Goal: Transaction & Acquisition: Purchase product/service

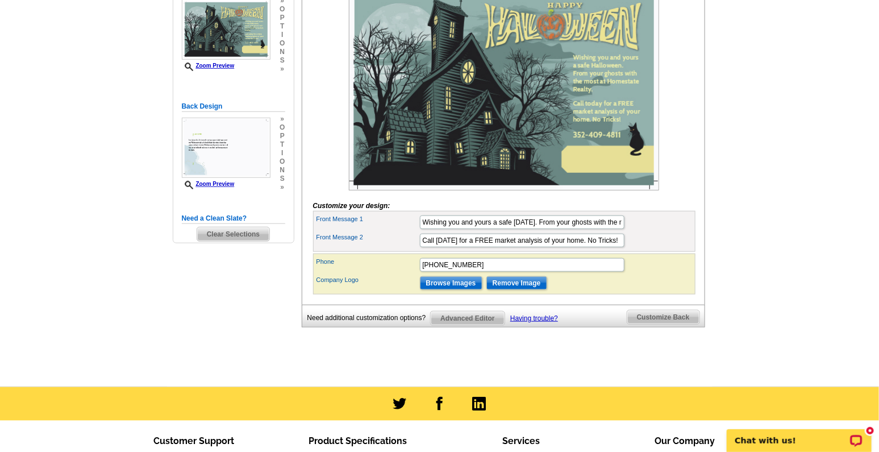
scroll to position [331, 0]
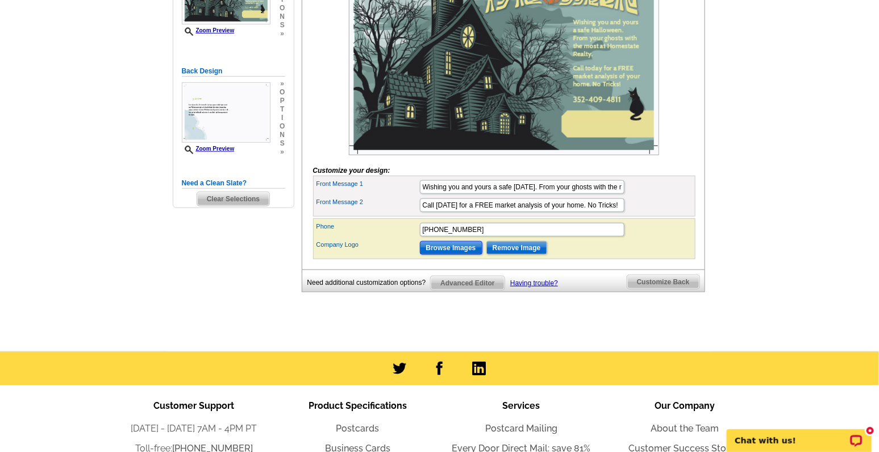
click at [461, 255] on input "Browse Images" at bounding box center [451, 248] width 63 height 14
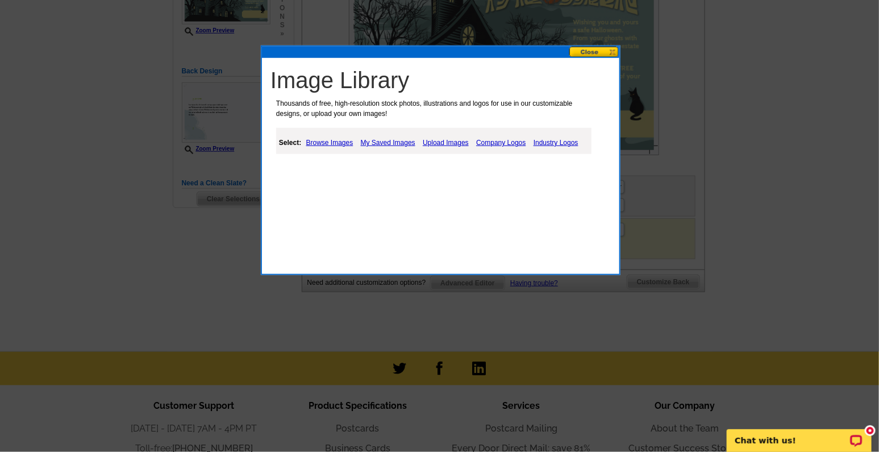
click at [388, 141] on link "My Saved Images" at bounding box center [388, 143] width 60 height 14
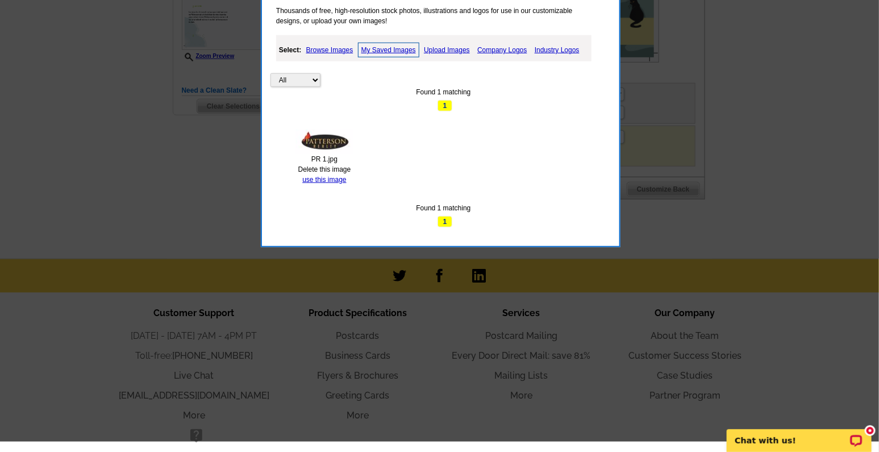
scroll to position [426, 0]
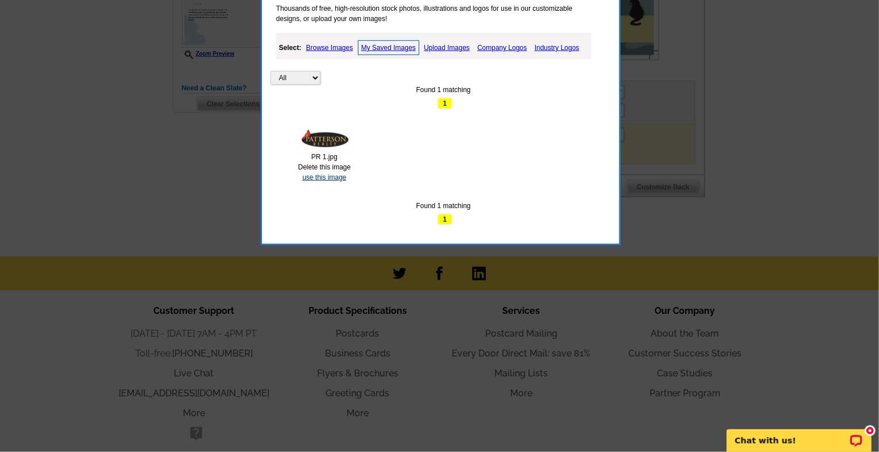
click at [321, 177] on link "use this image" at bounding box center [324, 177] width 44 height 8
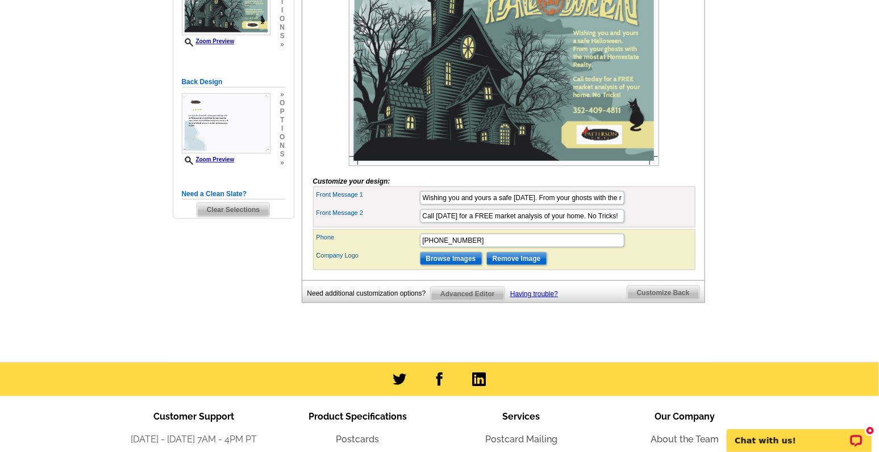
scroll to position [331, 0]
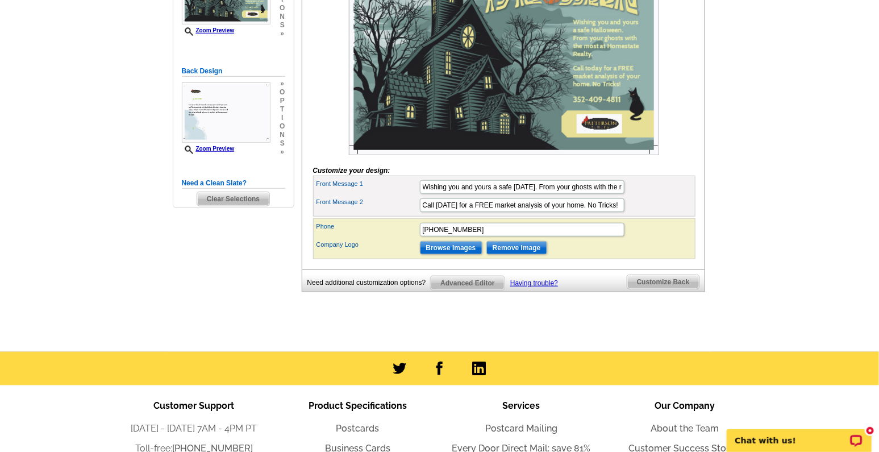
click at [690, 289] on span "Customize Back" at bounding box center [663, 282] width 72 height 14
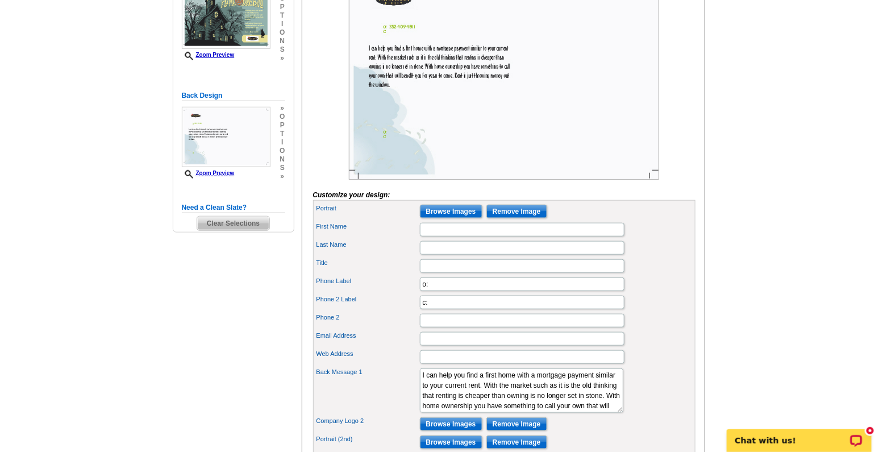
scroll to position [284, 0]
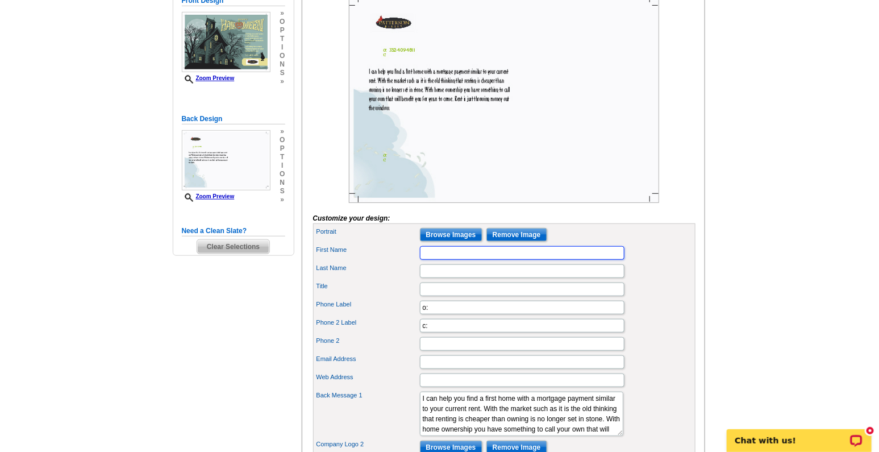
click at [444, 260] on input "First Name" at bounding box center [522, 253] width 205 height 14
type input "Janice and Richard"
type input "[PERSON_NAME]"
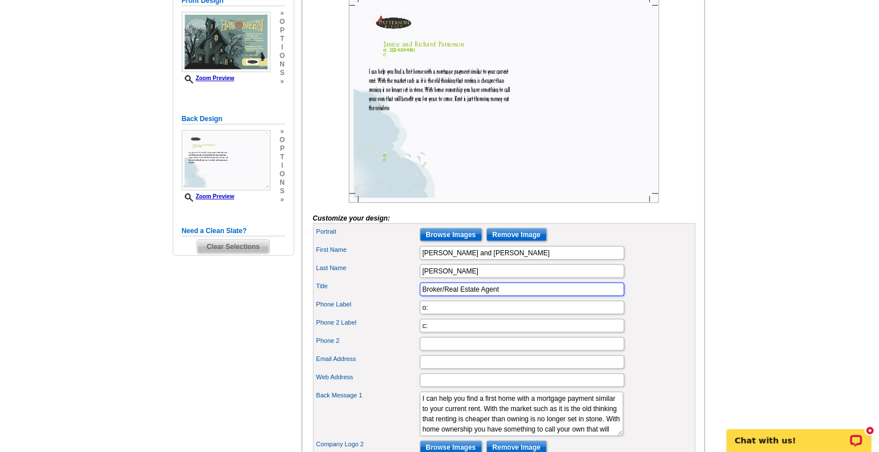
type input "Broker/Real Estate Agent"
type input "o:352-409-4811"
type input "c:352-409-4811"
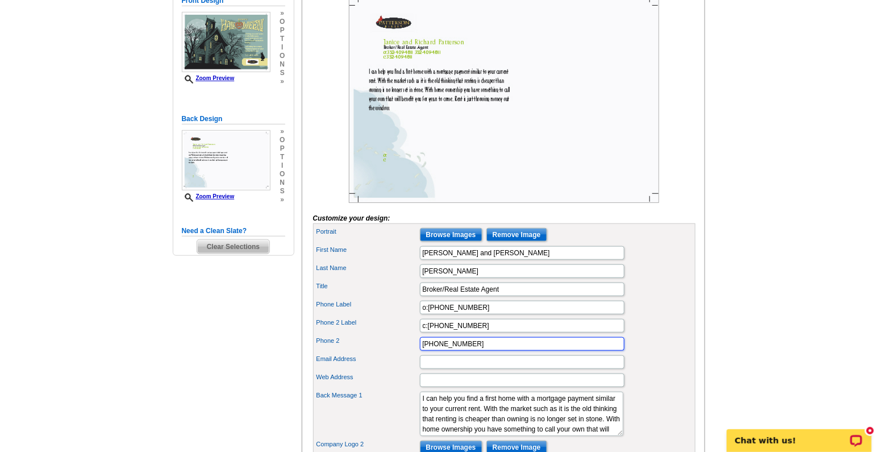
type input "352-978-8393"
click at [451, 369] on input "Email Address" at bounding box center [522, 362] width 205 height 14
type input "broker@pattersonrealtyfl.com"
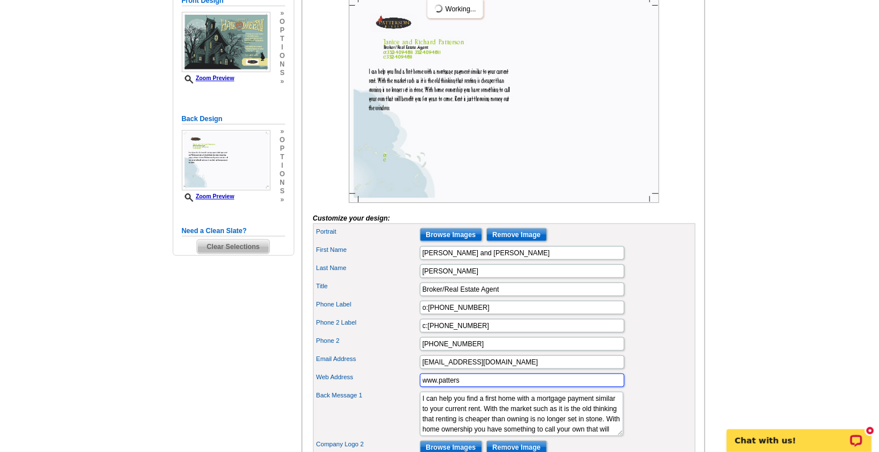
type input "www.pattersonrealtyfl.com"
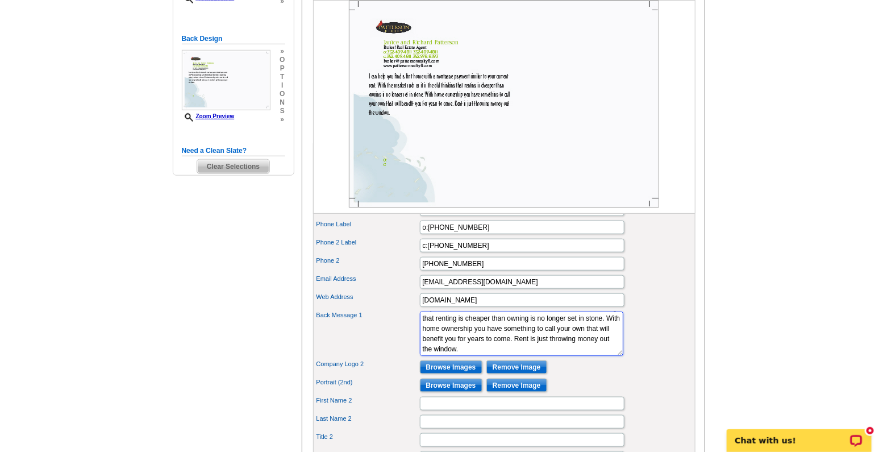
scroll to position [375, 0]
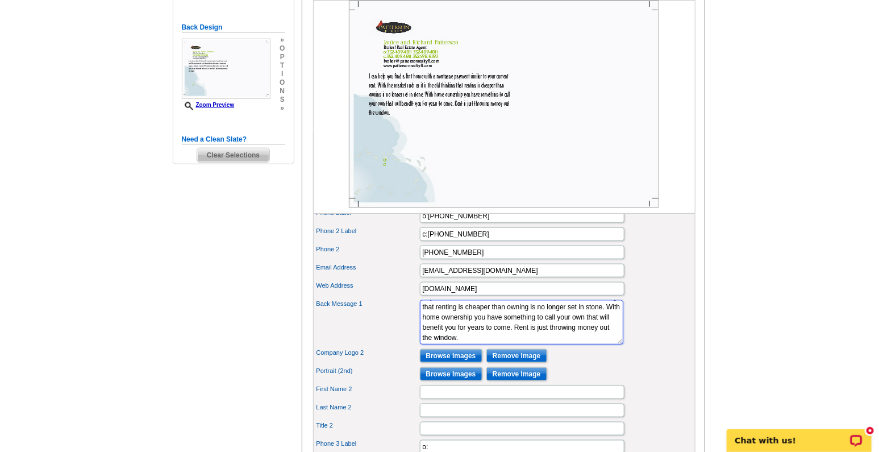
drag, startPoint x: 420, startPoint y: 414, endPoint x: 543, endPoint y: 349, distance: 138.8
click at [543, 344] on textarea "I can help you find a first home with a mortgage payment similar to your curren…" at bounding box center [521, 322] width 203 height 44
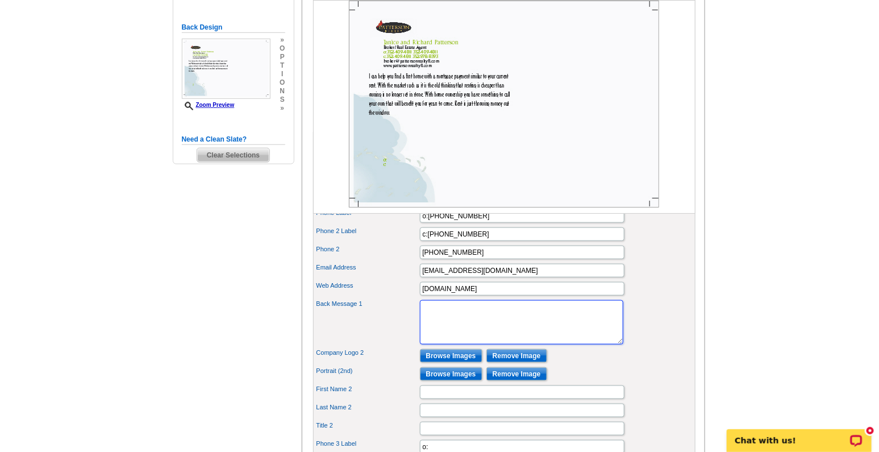
scroll to position [0, 0]
click at [439, 323] on textarea "I can help you find a first home with a mortgage payment similar to your curren…" at bounding box center [521, 322] width 203 height 44
paste textarea "Your Neighbors in Real Estate At Patterson Realty, we’ve called this community …"
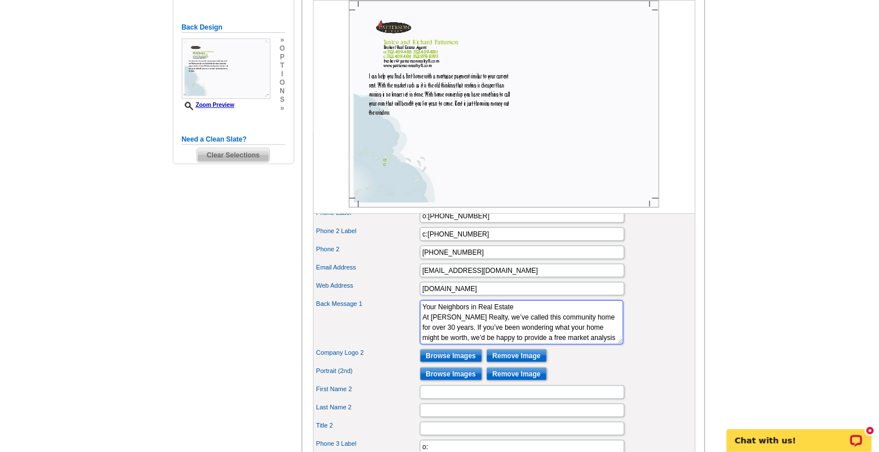
scroll to position [18, 0]
type textarea "Your Neighbors in Real Estate At Patterson Realty, we’ve called this community …"
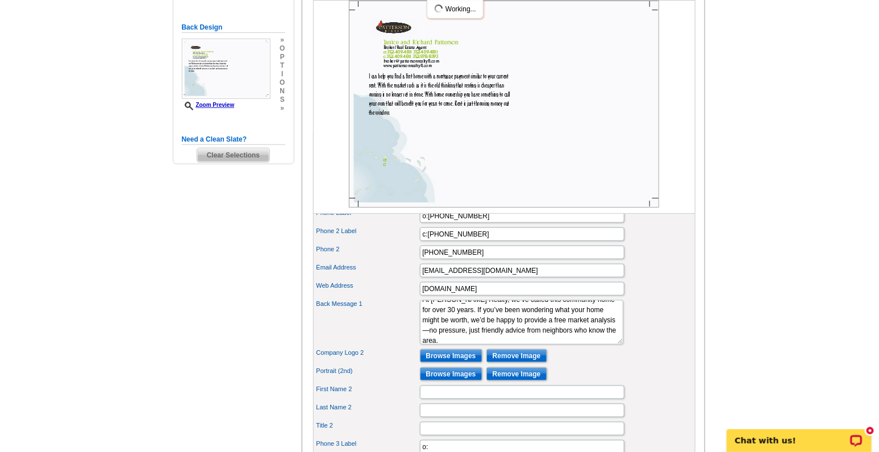
click at [626, 341] on div "Back Message 1 I can help you find a first home with a mortgage payment similar…" at bounding box center [504, 322] width 378 height 49
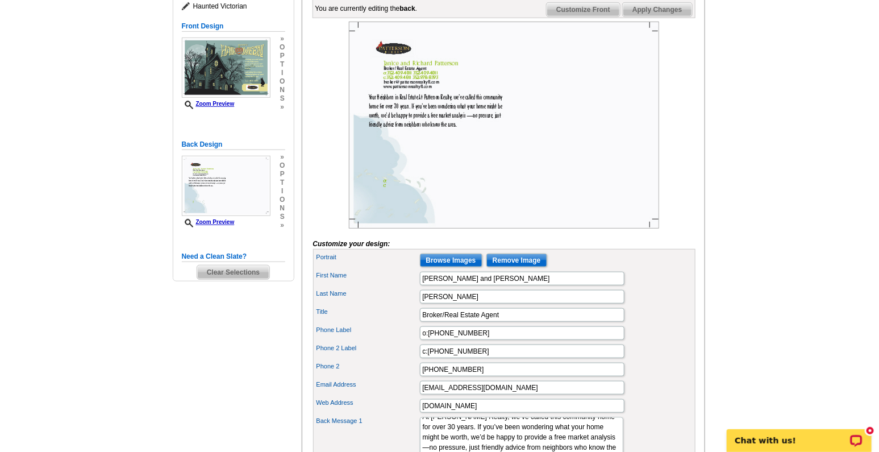
scroll to position [281, 0]
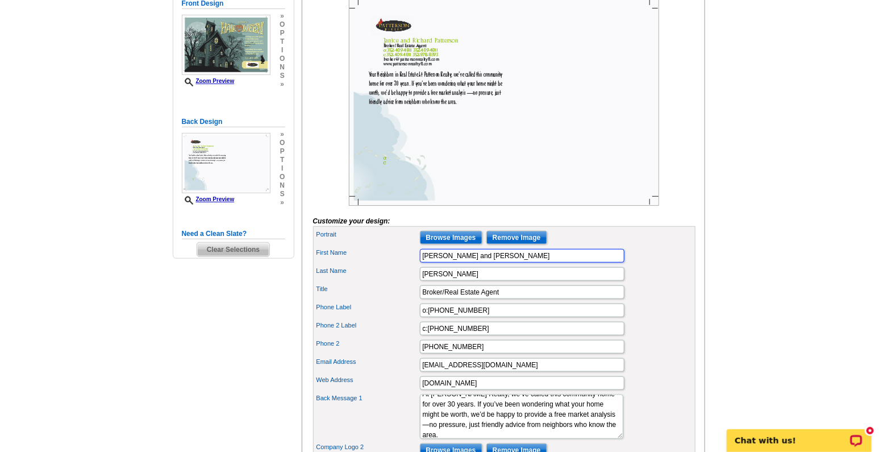
drag, startPoint x: 444, startPoint y: 276, endPoint x: 497, endPoint y: 272, distance: 53.0
click at [497, 263] on input "Janice and Richard" at bounding box center [522, 256] width 205 height 14
type input "[PERSON_NAME]"
click at [385, 265] on div "First Name Janice" at bounding box center [504, 256] width 378 height 18
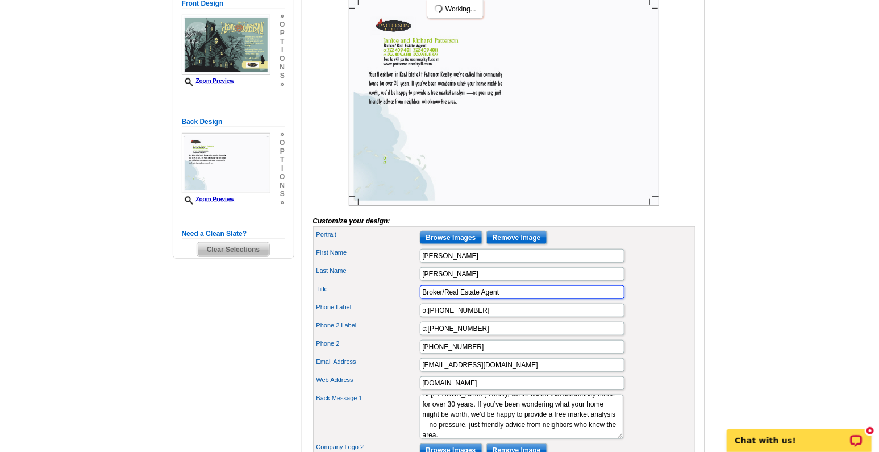
drag, startPoint x: 514, startPoint y: 307, endPoint x: 404, endPoint y: 313, distance: 109.8
click at [404, 301] on div "Title Broker/Real Estate Agent" at bounding box center [504, 292] width 378 height 18
type input "Broker/Owner"
click at [401, 301] on div "Title Broker/Owner" at bounding box center [504, 292] width 378 height 18
drag, startPoint x: 481, startPoint y: 366, endPoint x: 372, endPoint y: 366, distance: 108.5
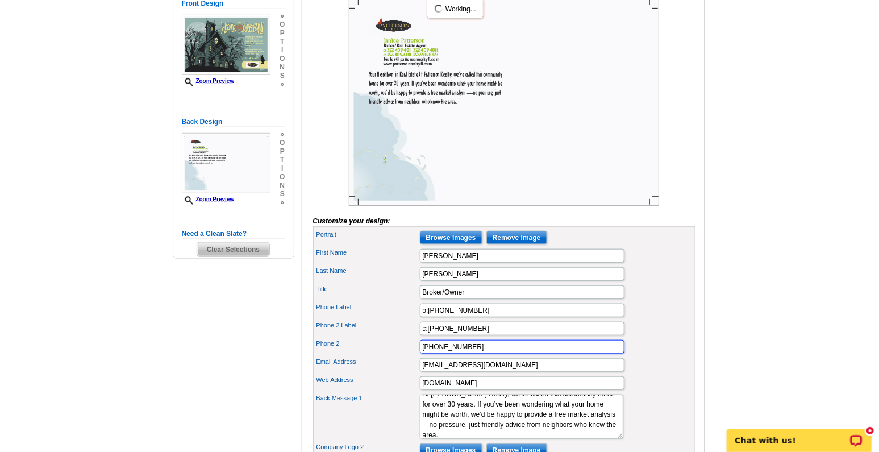
click at [372, 356] on div "Phone 2 352-978-8393" at bounding box center [504, 347] width 378 height 18
click at [377, 312] on label "Phone Label" at bounding box center [367, 307] width 102 height 10
click at [420, 317] on input "o:352-409-4811" at bounding box center [522, 310] width 205 height 14
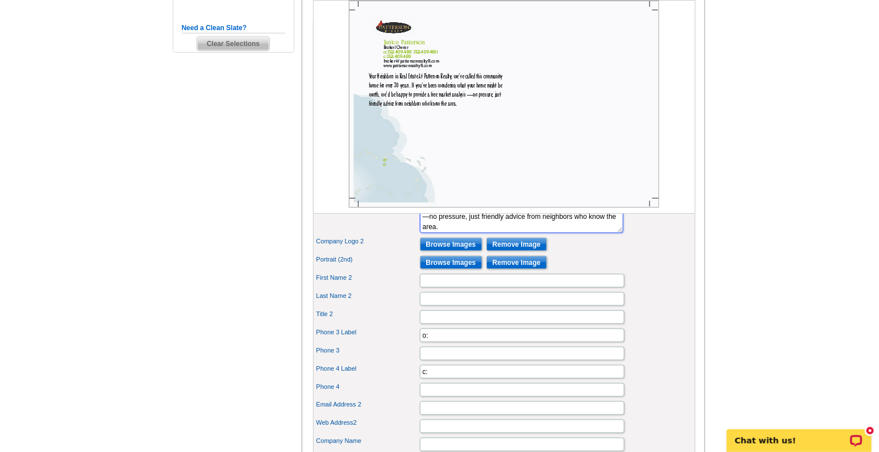
scroll to position [470, 0]
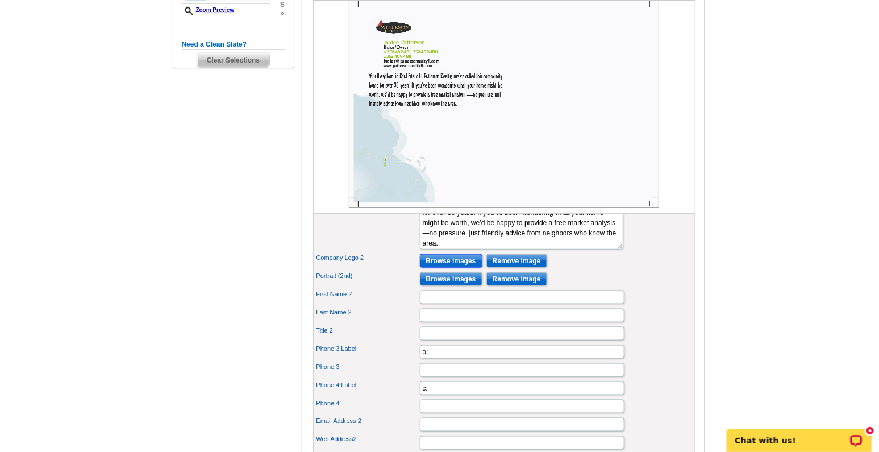
click at [458, 268] on input "Browse Images" at bounding box center [451, 261] width 63 height 14
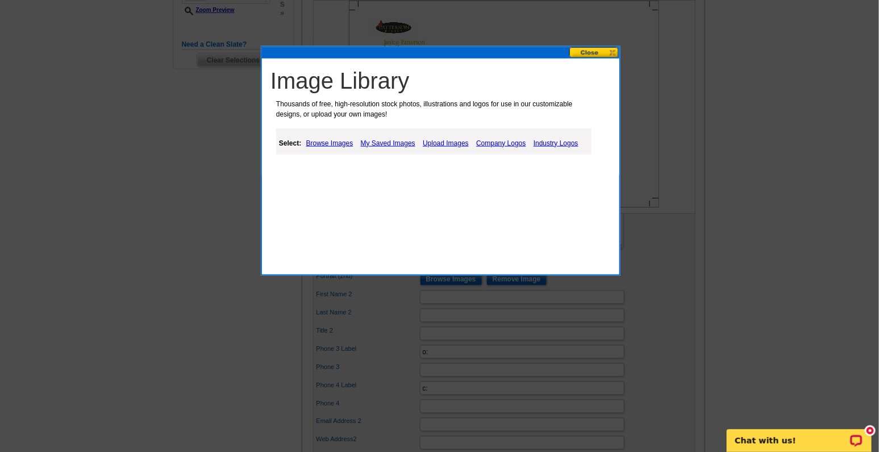
click at [375, 142] on link "My Saved Images" at bounding box center [388, 143] width 60 height 14
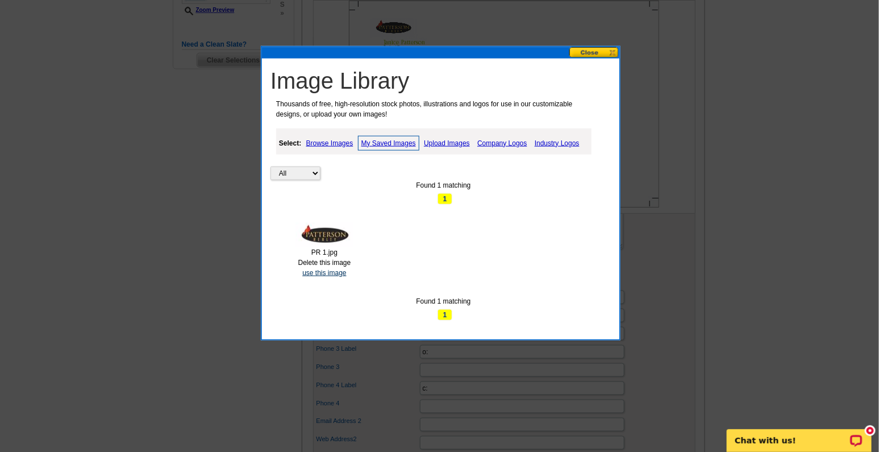
click at [310, 272] on link "use this image" at bounding box center [324, 273] width 44 height 8
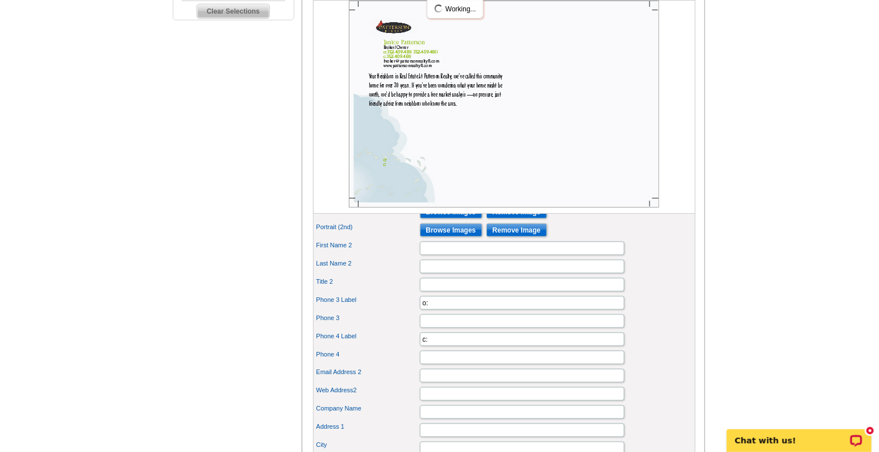
scroll to position [520, 0]
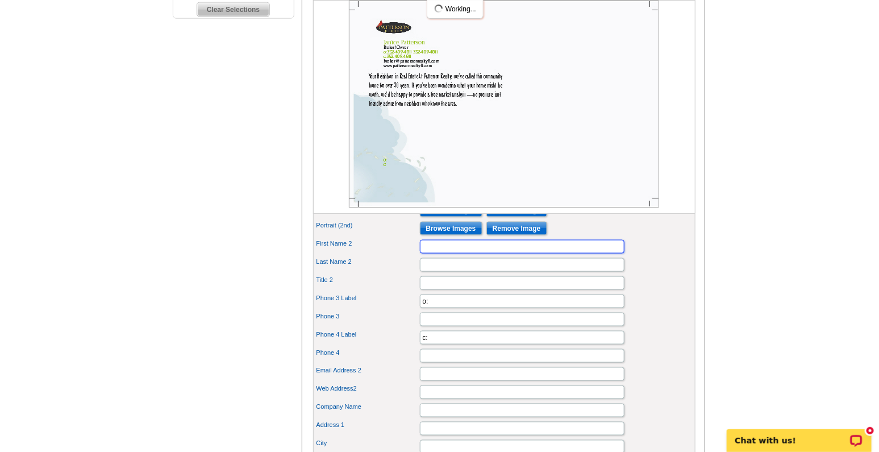
click at [433, 253] on input "First Name 2" at bounding box center [522, 247] width 205 height 14
type input "Richard"
type input "Patterson"
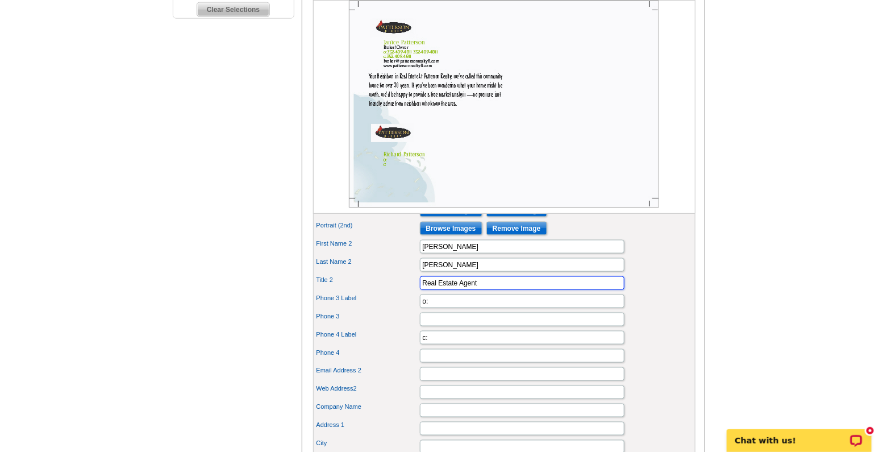
type input "Real Estate Agent"
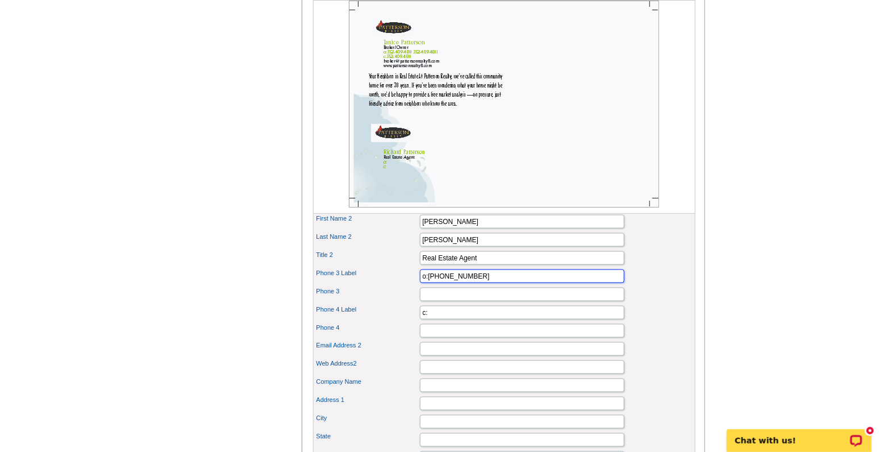
scroll to position [615, 0]
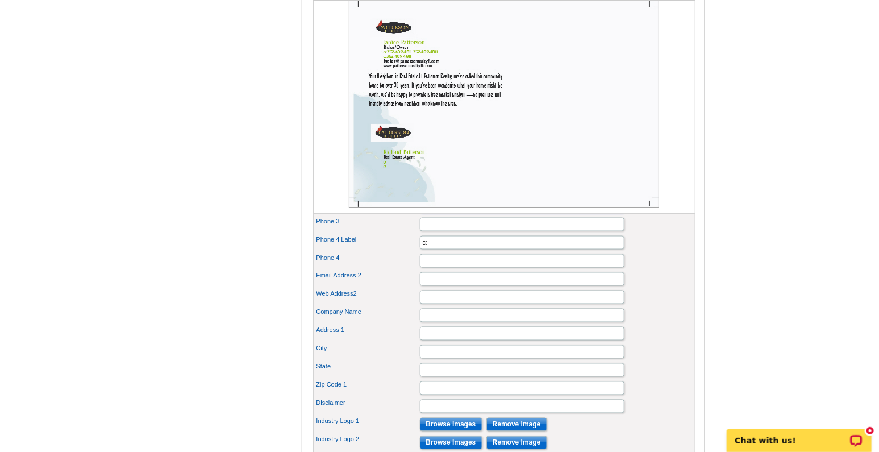
type input "o:352-978-8393"
click at [440, 286] on input "Email Address 2" at bounding box center [522, 279] width 205 height 14
type input "pat@wesellmtdorahomes.com"
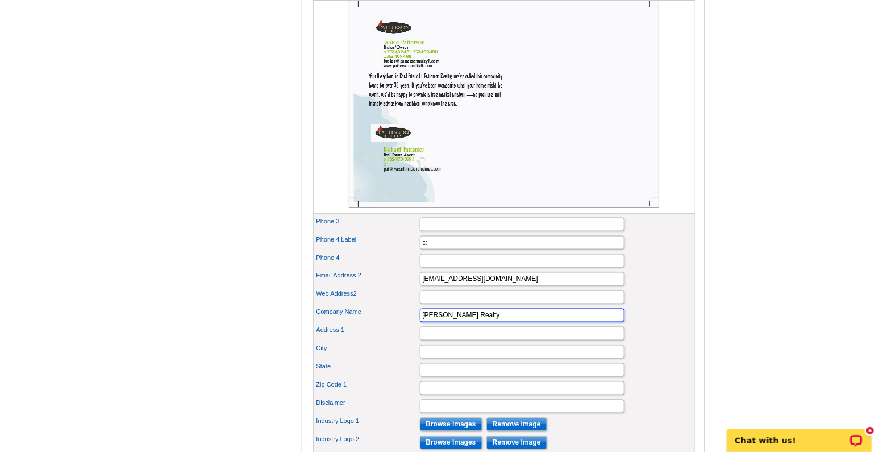
type input "Patterson Realty"
type input "404 Sassafras Lane"
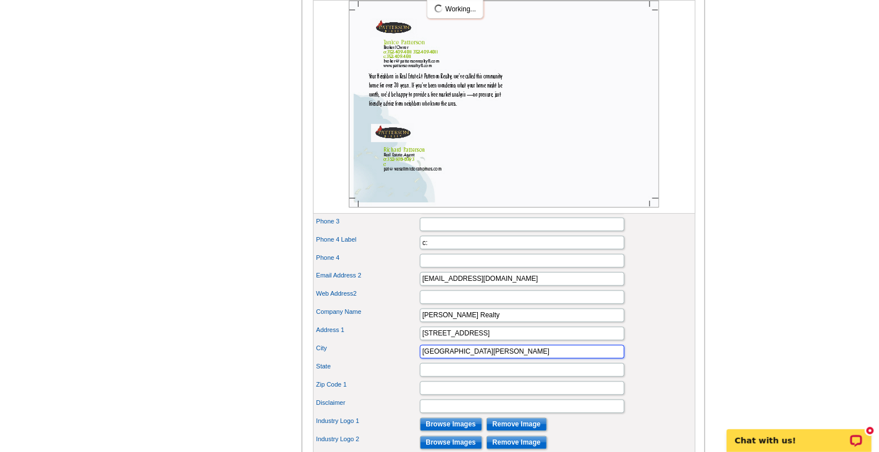
type input "Mount Dora"
type input "FL"
type input "32757"
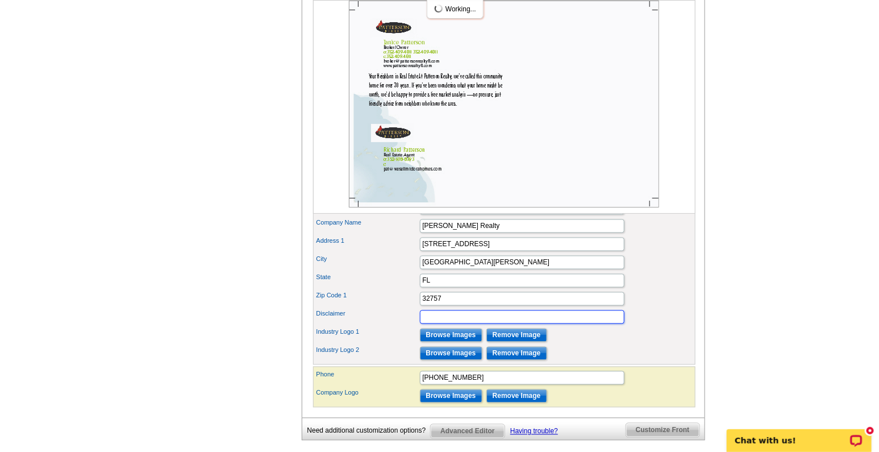
scroll to position [710, 0]
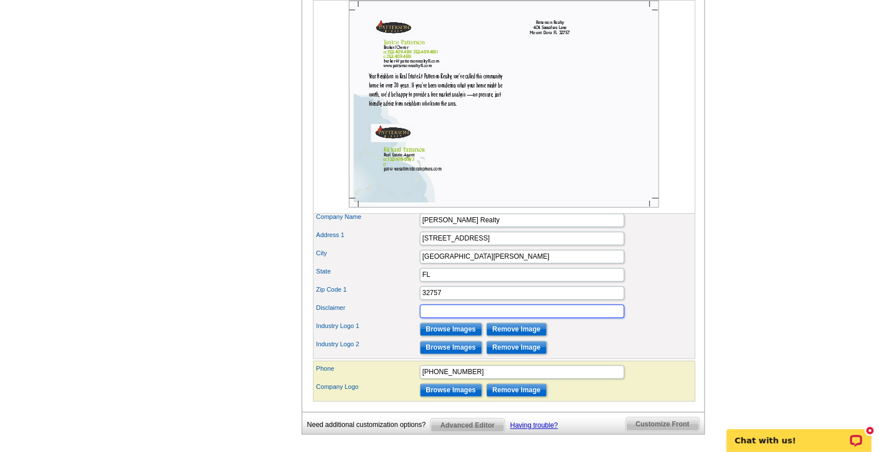
click at [435, 318] on input "Disclaimer" at bounding box center [522, 312] width 205 height 14
paste input "Note: If your property is currently listed with a real estate broker, this is n…"
type input "Note: If your property is currently listed with a real estate broker, this is n…"
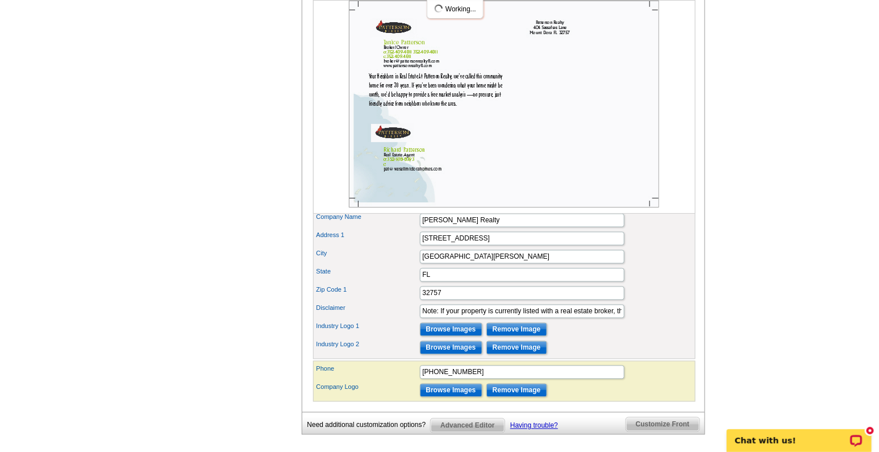
click at [668, 339] on div "Industry Logo 1 Browse Images Remove Image" at bounding box center [504, 329] width 378 height 18
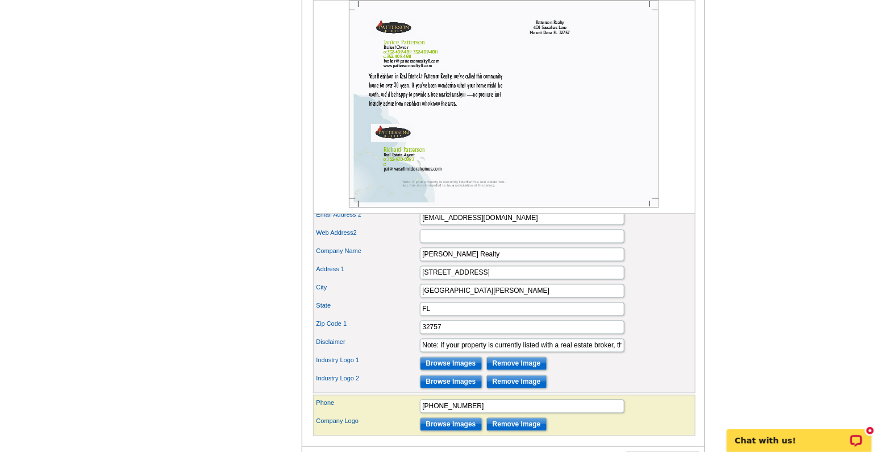
scroll to position [615, 0]
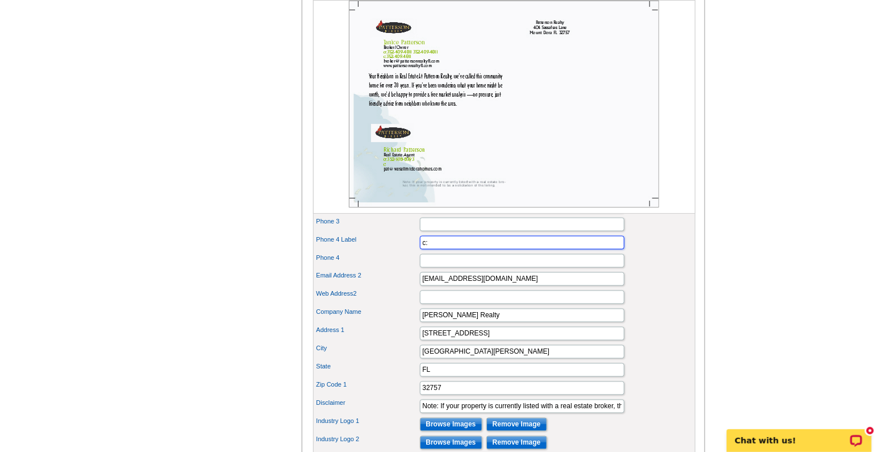
click at [468, 249] on input "c:" at bounding box center [522, 243] width 205 height 14
type input "c:352-978-8393"
click at [643, 306] on div "Web Address2" at bounding box center [504, 297] width 378 height 18
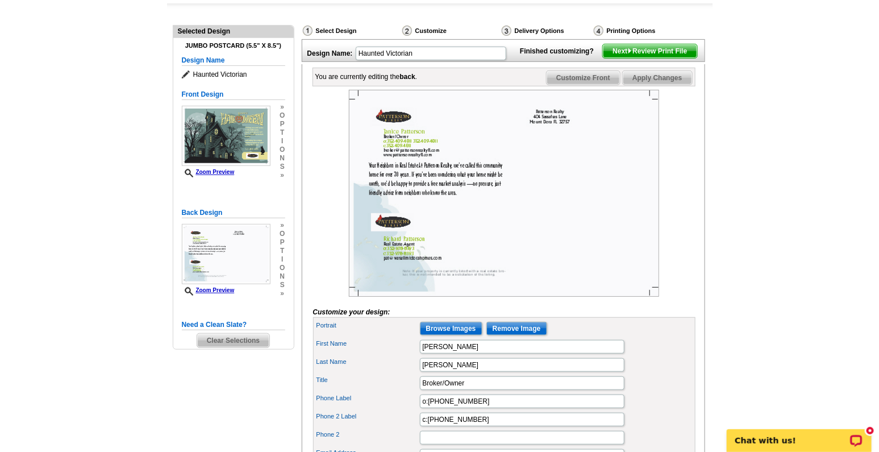
scroll to position [189, 0]
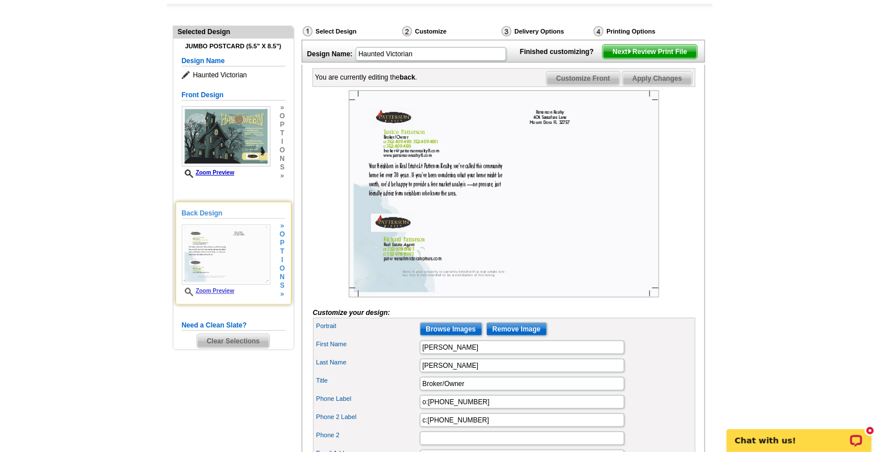
click at [219, 291] on link "Zoom Preview" at bounding box center [208, 291] width 53 height 6
click at [185, 289] on icon at bounding box center [190, 292] width 11 height 9
click at [221, 290] on link "Zoom Preview" at bounding box center [208, 291] width 53 height 6
drag, startPoint x: 221, startPoint y: 290, endPoint x: 209, endPoint y: 289, distance: 12.1
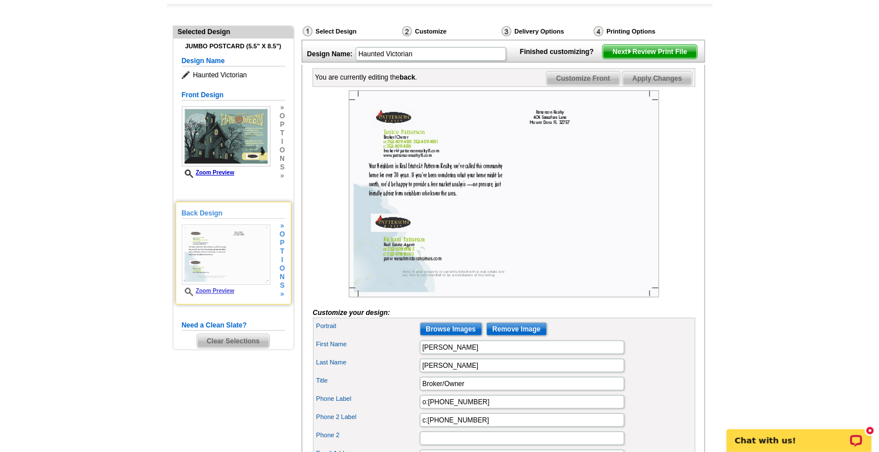
click at [209, 289] on link "Zoom Preview" at bounding box center [208, 291] width 53 height 6
click at [328, 266] on div at bounding box center [504, 193] width 382 height 207
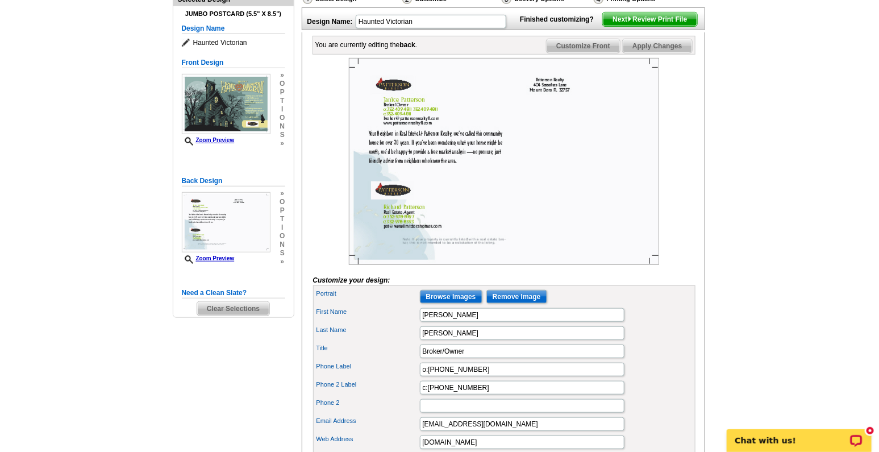
scroll to position [284, 0]
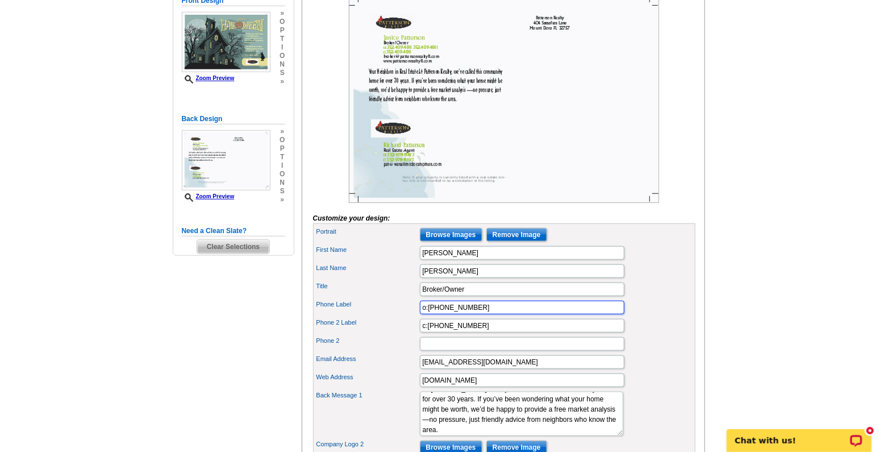
drag, startPoint x: 473, startPoint y: 324, endPoint x: 398, endPoint y: 328, distance: 75.1
click at [398, 316] on div "Phone Label o:352-409-4811" at bounding box center [504, 307] width 378 height 18
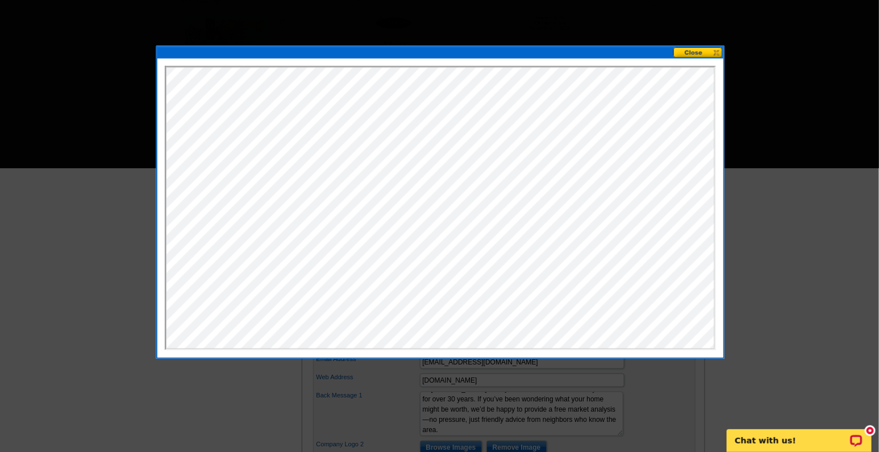
scroll to position [0, 0]
click at [706, 48] on button at bounding box center [698, 52] width 50 height 11
click at [694, 51] on button at bounding box center [698, 52] width 50 height 11
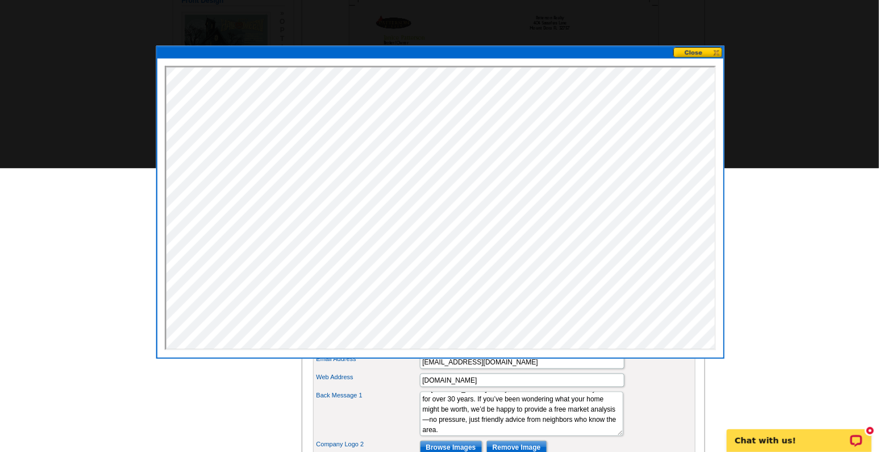
click at [692, 51] on button at bounding box center [698, 52] width 50 height 11
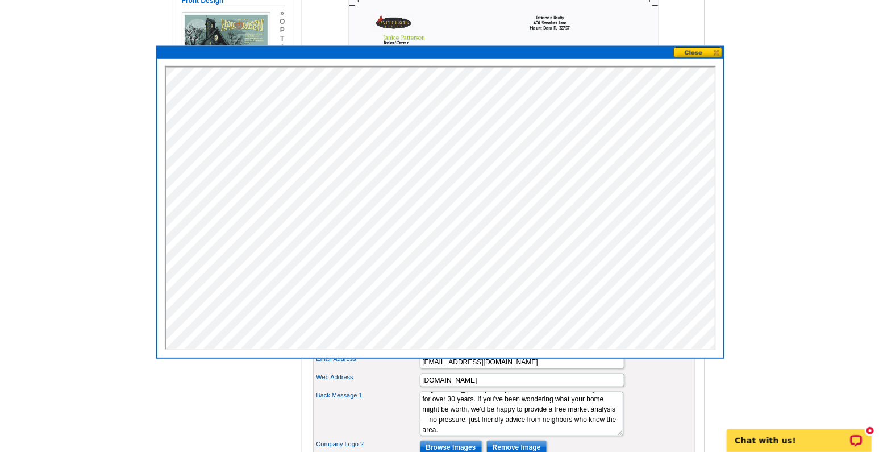
click at [782, 189] on main "Need Help? call 800-260-5887, chat with support, or have our designers make som…" at bounding box center [439, 398] width 879 height 1044
click at [715, 51] on button at bounding box center [698, 52] width 50 height 11
click at [695, 51] on button at bounding box center [698, 52] width 50 height 11
click at [48, 148] on main "Need Help? call 800-260-5887, chat with support, or have our designers make som…" at bounding box center [439, 398] width 879 height 1044
click at [687, 50] on button at bounding box center [698, 52] width 50 height 11
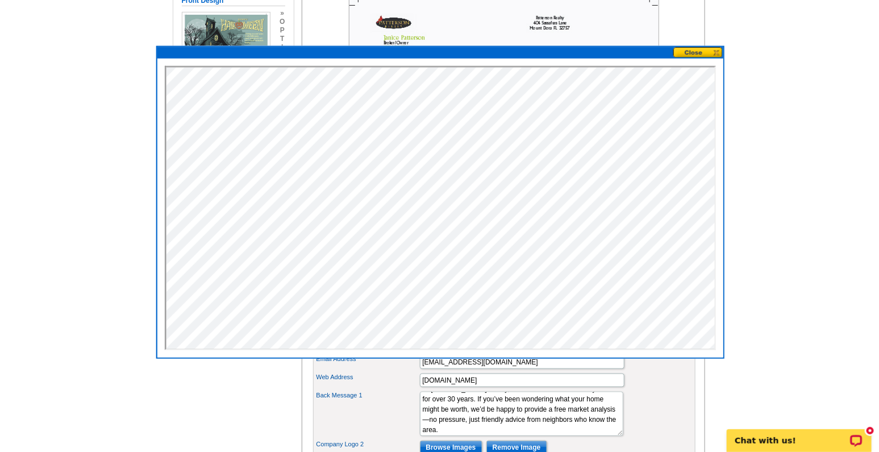
click at [687, 50] on button at bounding box center [698, 52] width 50 height 11
click at [715, 324] on iframe at bounding box center [440, 208] width 551 height 284
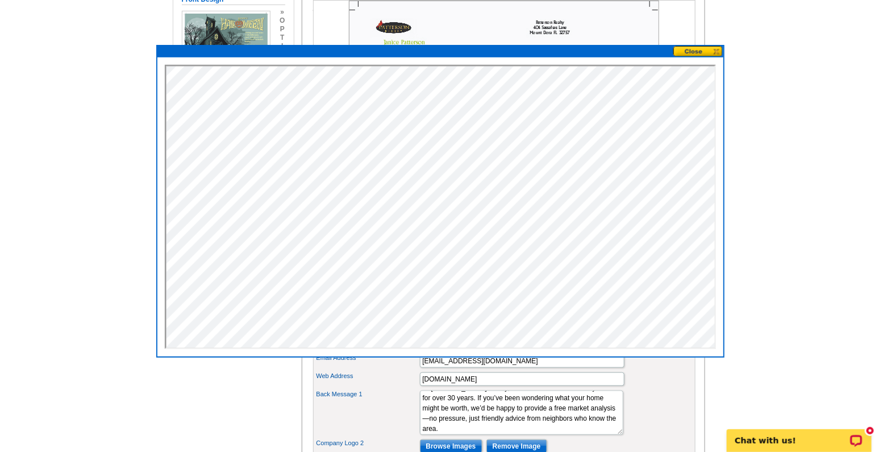
scroll to position [236, 0]
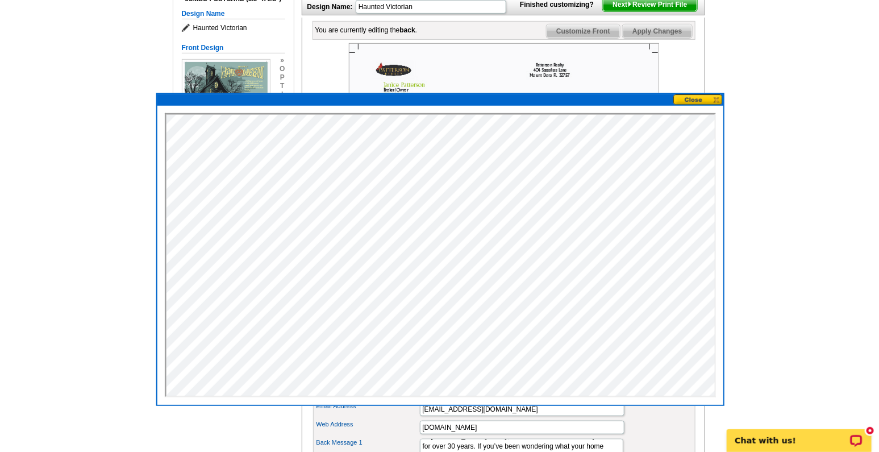
click at [697, 102] on button at bounding box center [698, 99] width 50 height 11
click at [716, 95] on button at bounding box center [698, 99] width 50 height 11
click at [718, 97] on button at bounding box center [698, 99] width 50 height 11
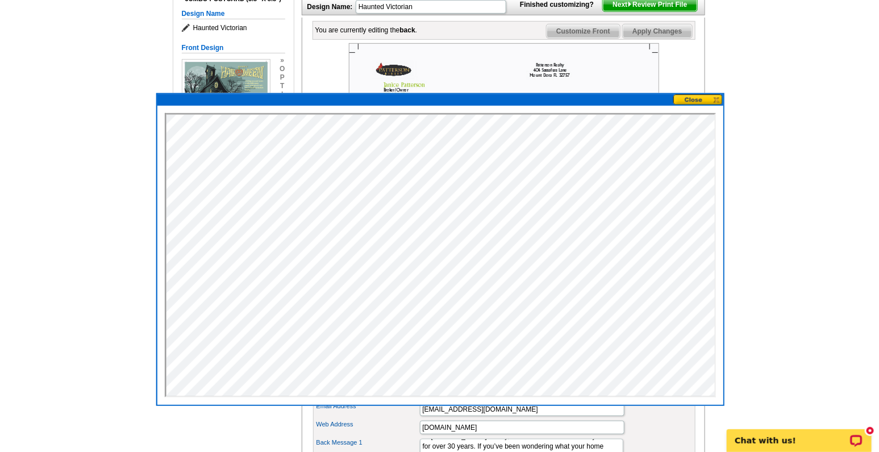
click at [718, 97] on button at bounding box center [698, 99] width 50 height 11
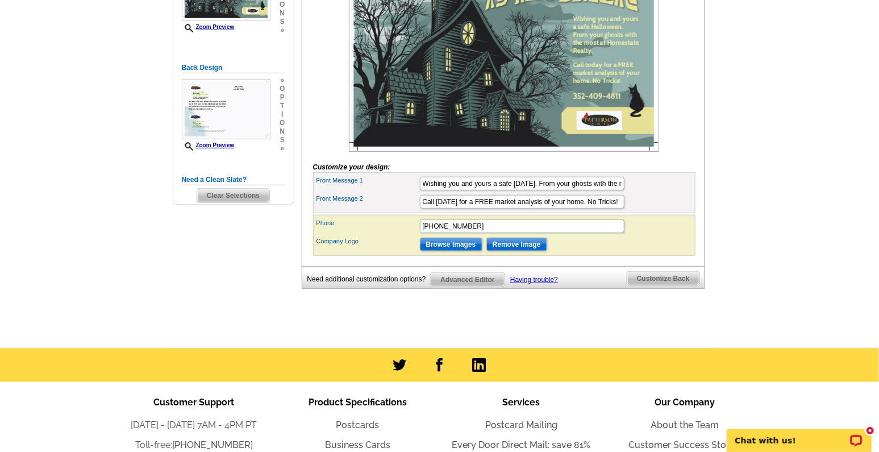
click at [652, 285] on span "Customize Back" at bounding box center [663, 279] width 72 height 14
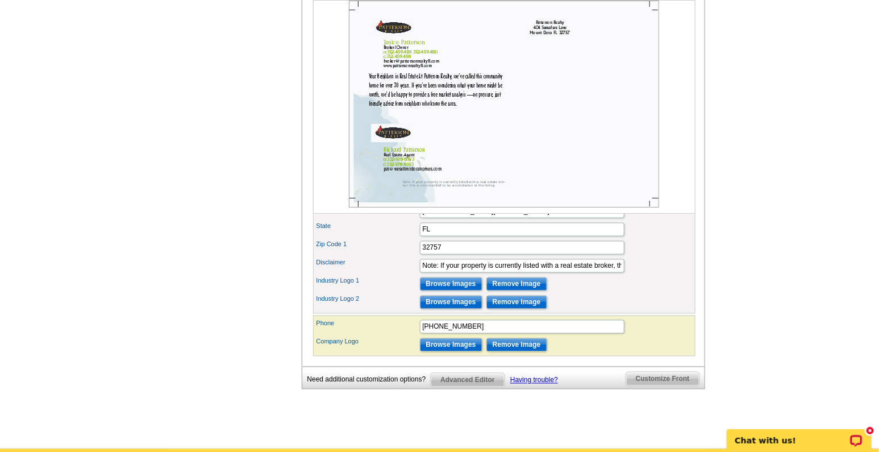
scroll to position [724, 0]
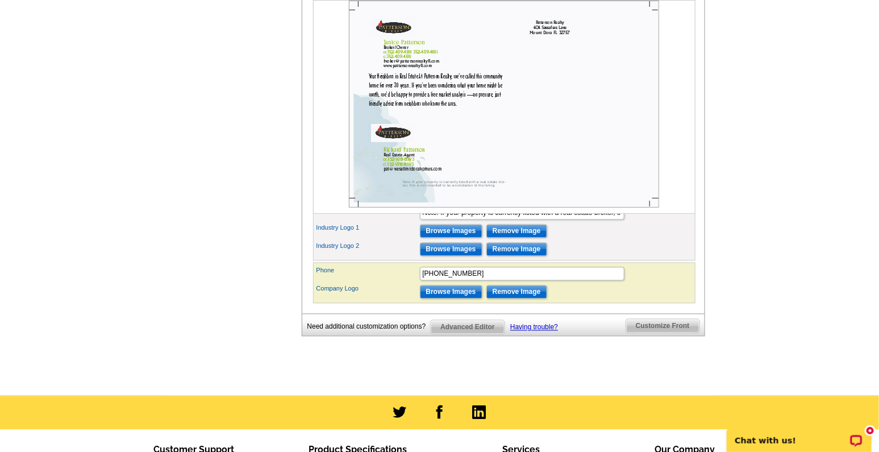
click at [472, 334] on span "Advanced Editor" at bounding box center [467, 327] width 73 height 14
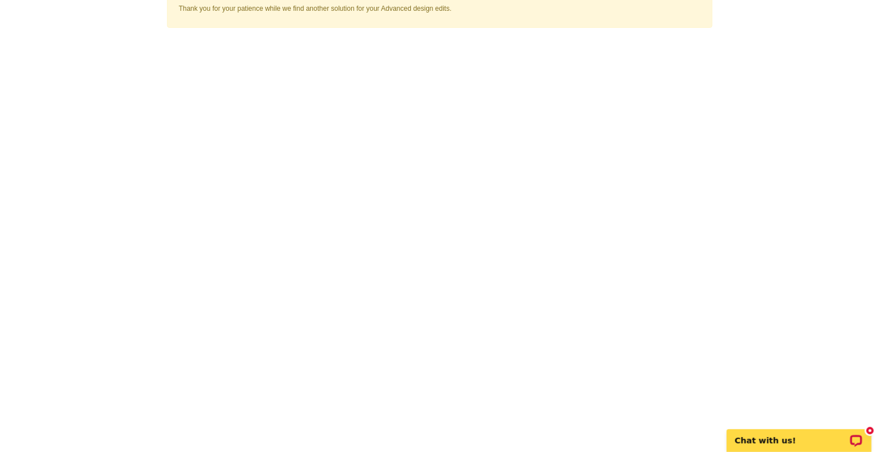
scroll to position [189, 0]
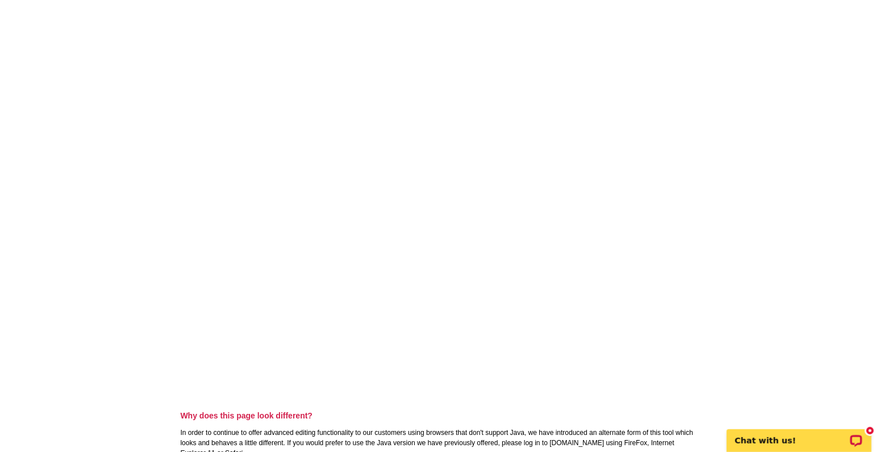
click at [741, 298] on main "Advanced Editor via Flash will no longer operate on your computer after 12/31. …" at bounding box center [439, 194] width 879 height 616
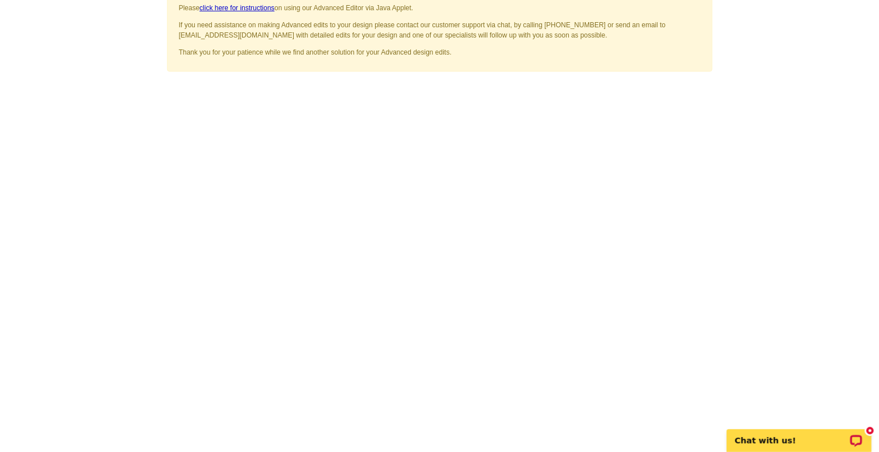
scroll to position [94, 0]
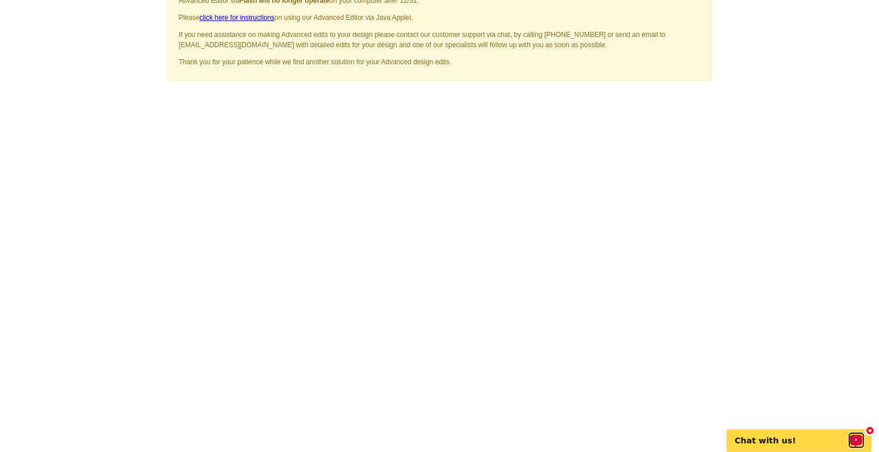
click at [855, 436] on div "Open LiveChat chat widget" at bounding box center [856, 439] width 14 height 14
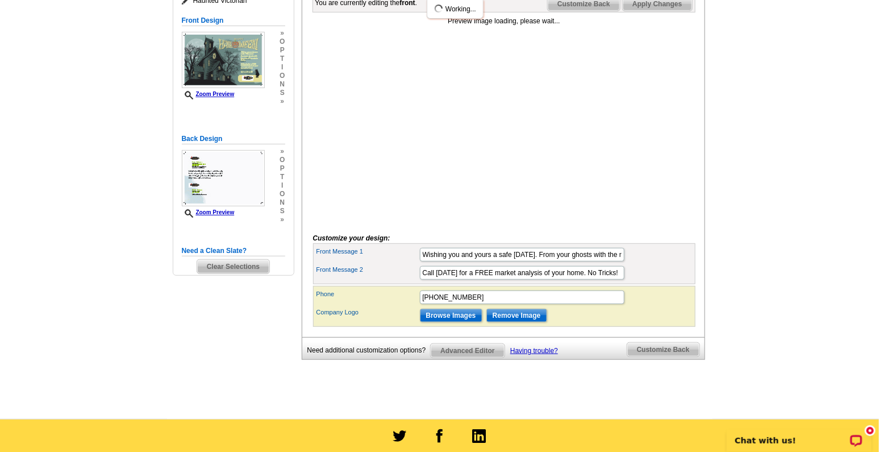
scroll to position [216, 0]
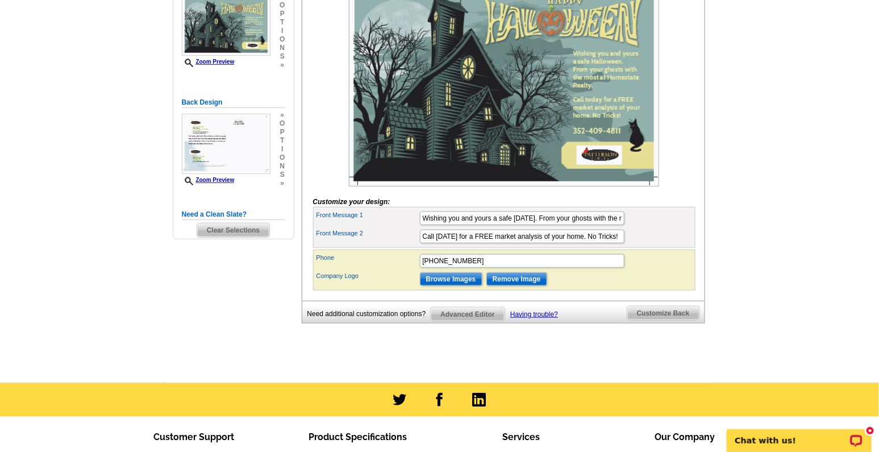
click at [653, 320] on span "Customize Back" at bounding box center [663, 313] width 72 height 14
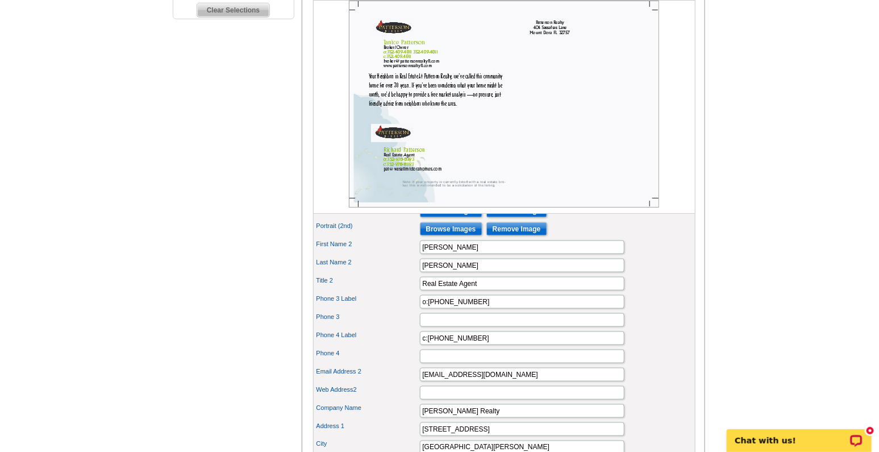
scroll to position [452, 0]
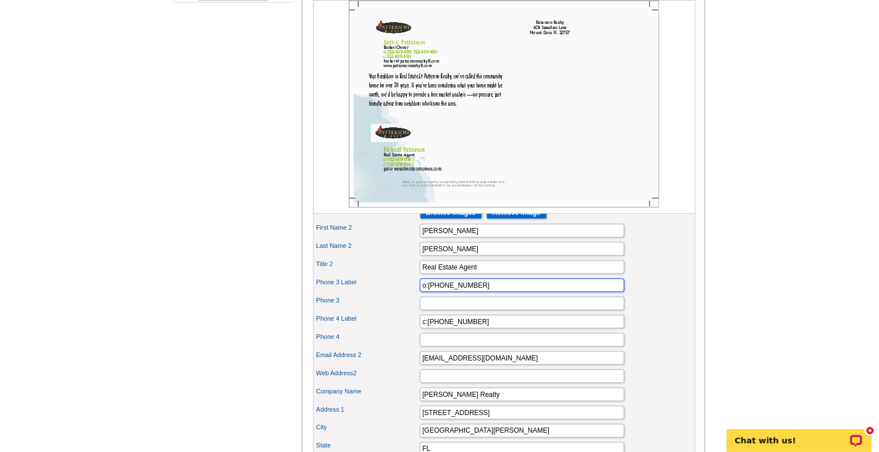
drag, startPoint x: 475, startPoint y: 299, endPoint x: 384, endPoint y: 307, distance: 91.8
click at [384, 294] on div "Phone 3 Label o:[PHONE_NUMBER]" at bounding box center [504, 285] width 378 height 18
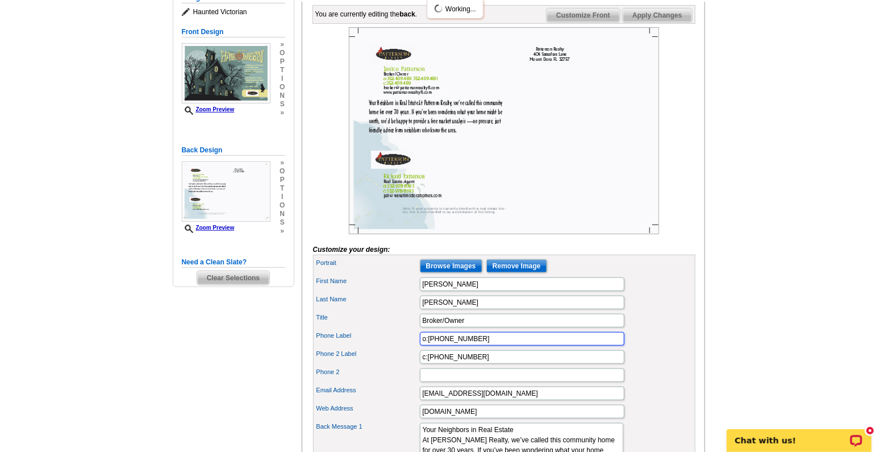
scroll to position [0, 0]
drag, startPoint x: 478, startPoint y: 355, endPoint x: 387, endPoint y: 356, distance: 90.9
click at [387, 348] on div "Phone Label o:352-409-4811" at bounding box center [504, 339] width 378 height 18
click at [668, 311] on div "Last Name Patterson" at bounding box center [504, 302] width 378 height 18
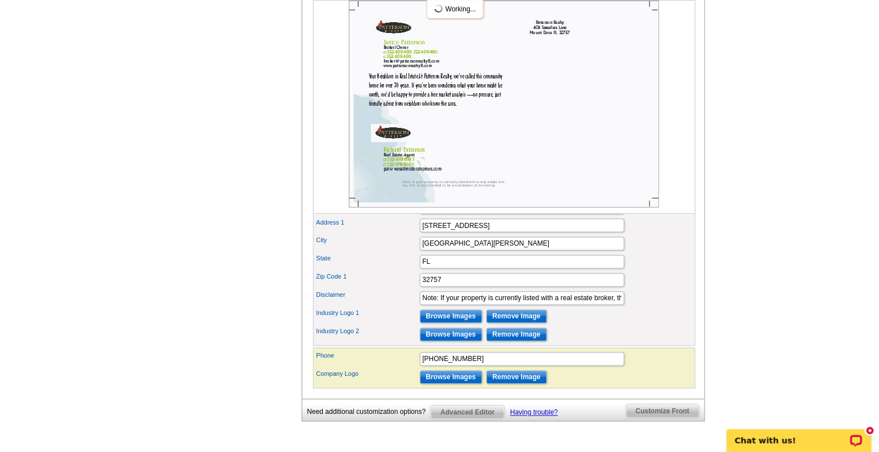
scroll to position [642, 0]
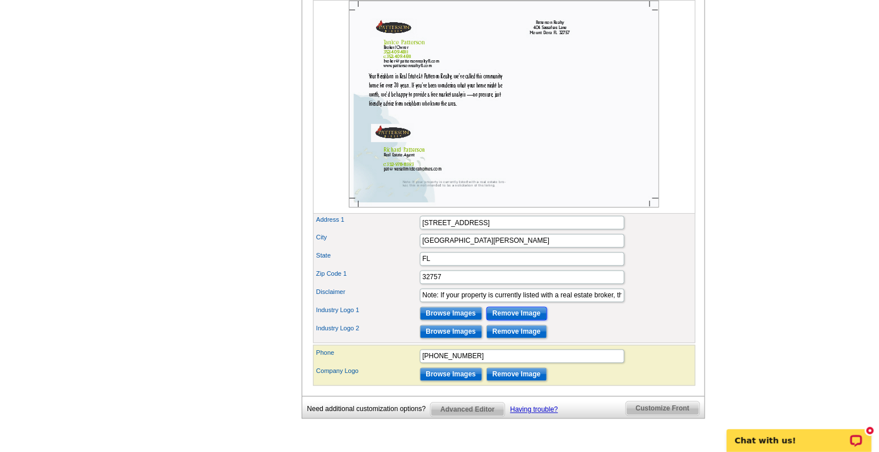
click at [515, 320] on input "Remove Image" at bounding box center [516, 314] width 61 height 14
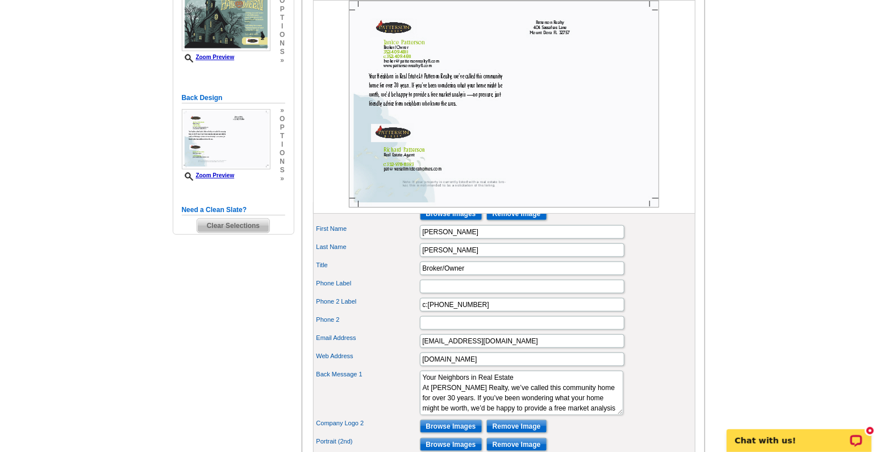
scroll to position [216, 0]
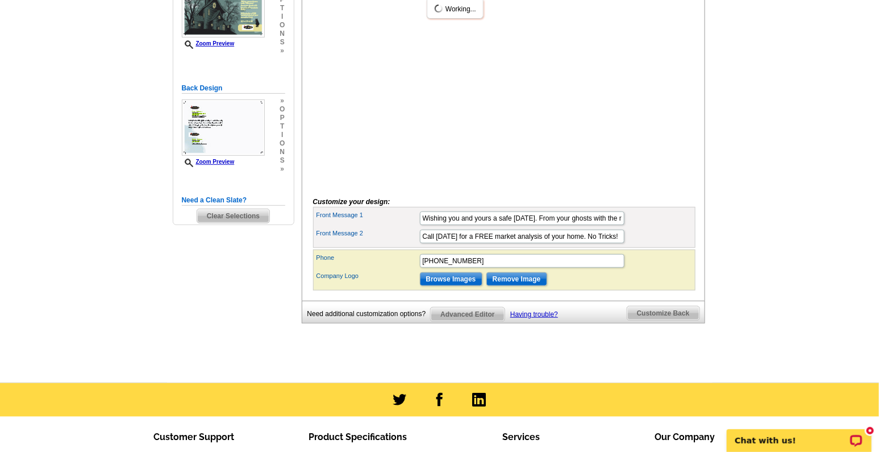
scroll to position [230, 0]
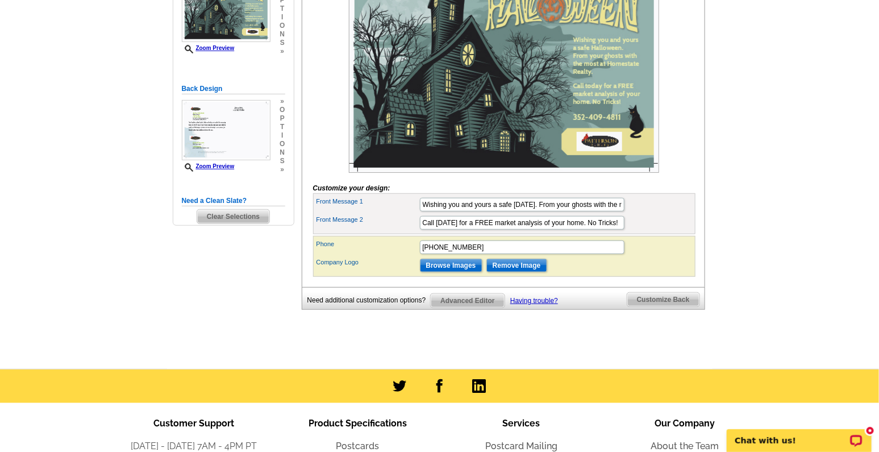
click at [651, 307] on link "Customize Back" at bounding box center [663, 299] width 73 height 15
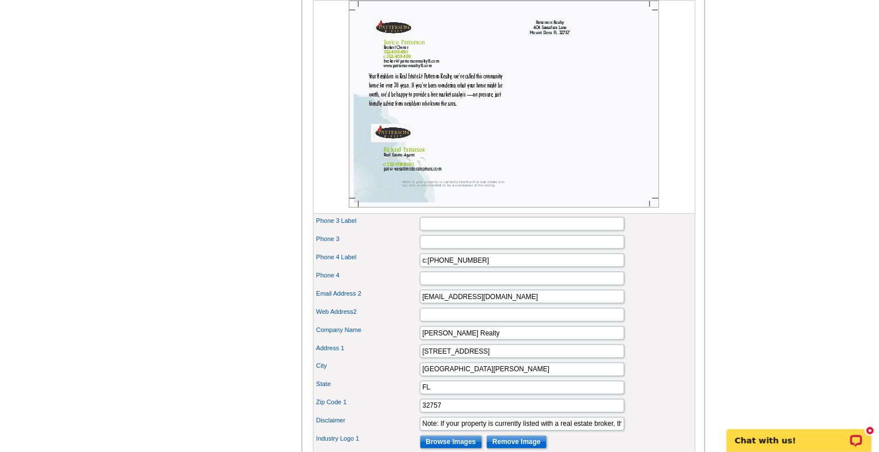
scroll to position [466, 0]
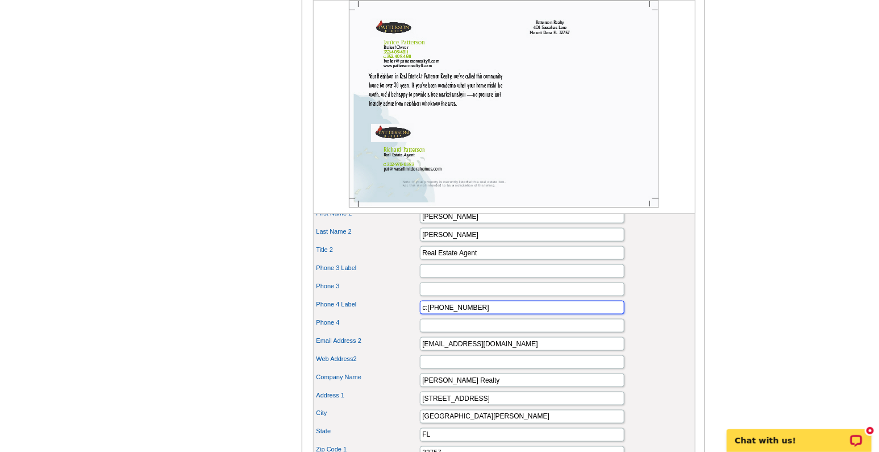
drag, startPoint x: 475, startPoint y: 327, endPoint x: 418, endPoint y: 327, distance: 57.4
click at [418, 316] on div "Phone 4 Label c:352-978-8393" at bounding box center [504, 307] width 378 height 18
click at [438, 278] on input "Phone 3 Label" at bounding box center [522, 271] width 205 height 14
paste input "c:[PHONE_NUMBER]"
type input "c:[PHONE_NUMBER]"
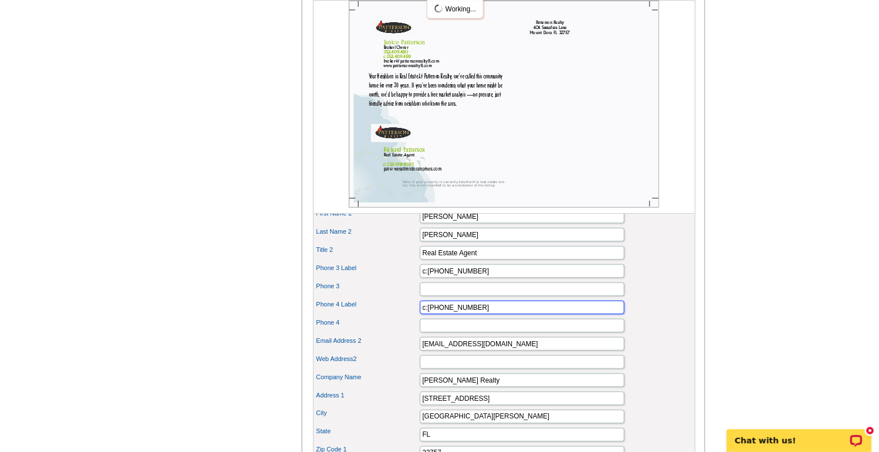
scroll to position [0, 0]
drag, startPoint x: 474, startPoint y: 326, endPoint x: 389, endPoint y: 328, distance: 85.3
click at [389, 316] on div "Phone 4 Label c:352-978-8393" at bounding box center [504, 307] width 378 height 18
click at [387, 291] on label "Phone 3" at bounding box center [367, 286] width 102 height 10
click at [420, 296] on input "Phone 3" at bounding box center [522, 289] width 205 height 14
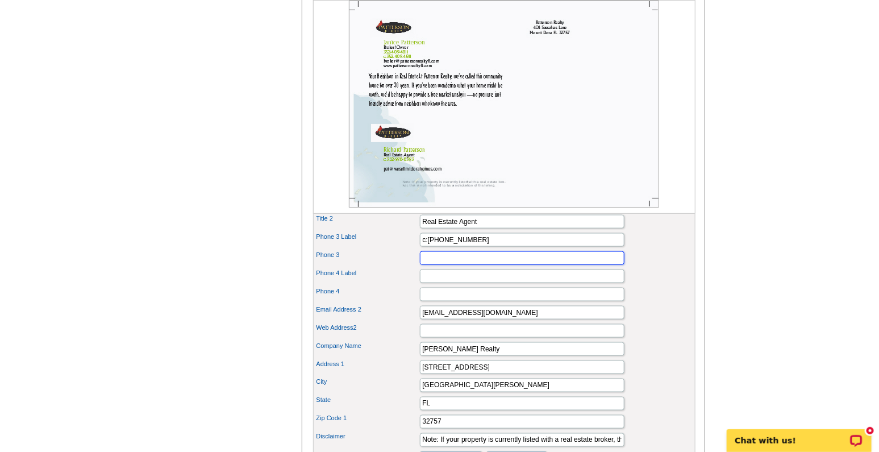
scroll to position [419, 0]
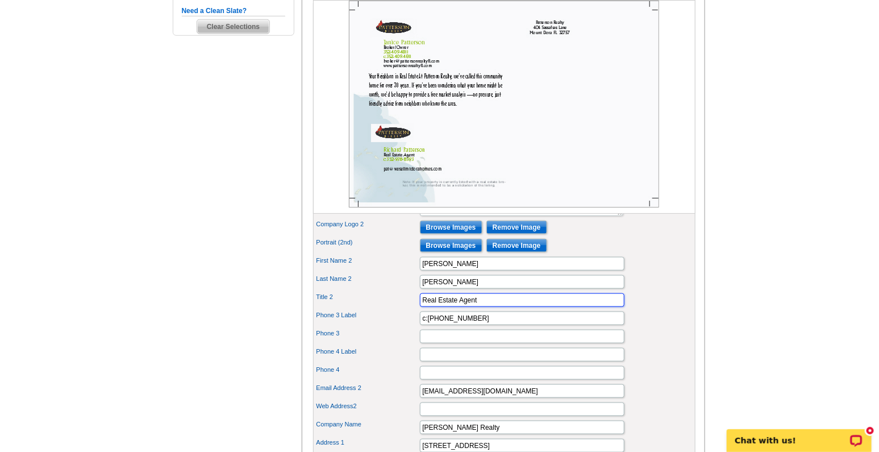
drag, startPoint x: 460, startPoint y: 317, endPoint x: 511, endPoint y: 316, distance: 51.7
click at [511, 307] on input "Real Estate Agent" at bounding box center [522, 300] width 205 height 14
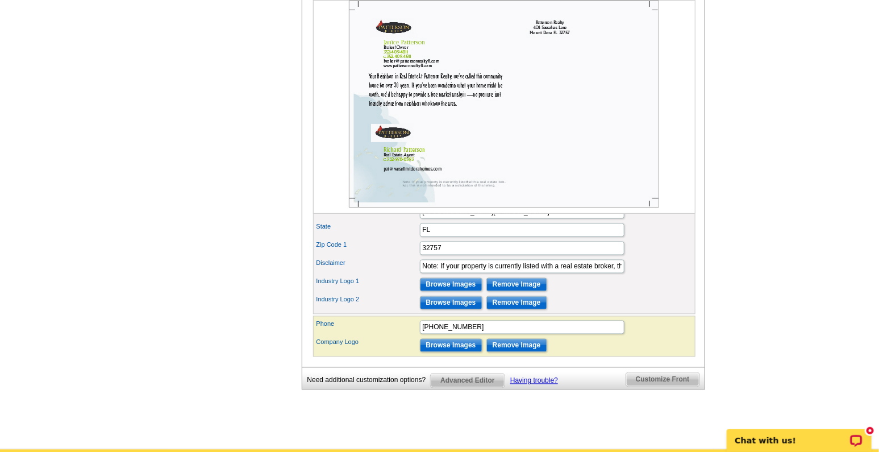
scroll to position [703, 0]
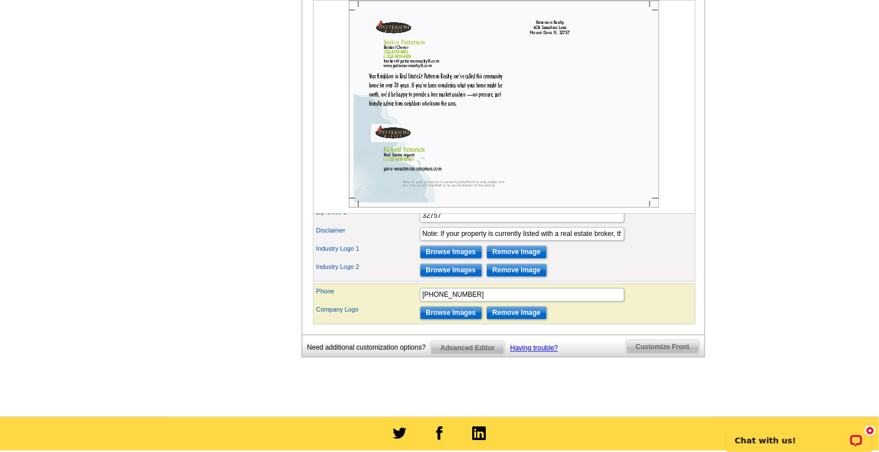
type input "Real Estate Sales Associate"
click at [511, 320] on input "Remove Image" at bounding box center [516, 313] width 61 height 14
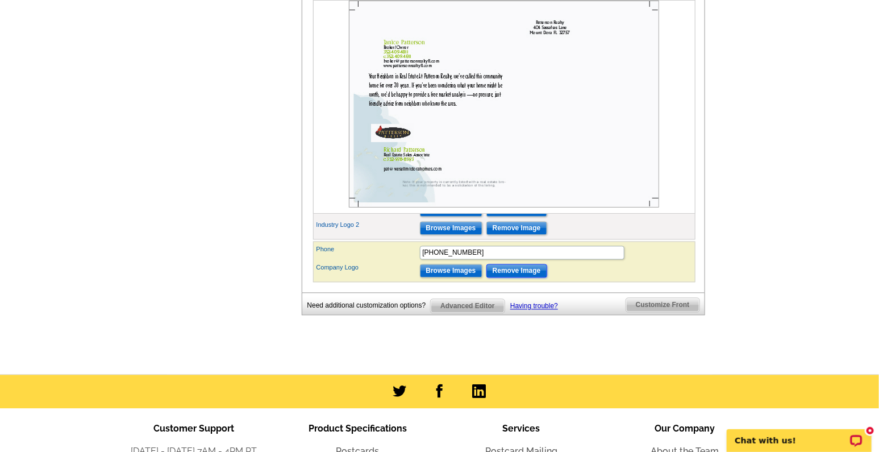
scroll to position [751, 0]
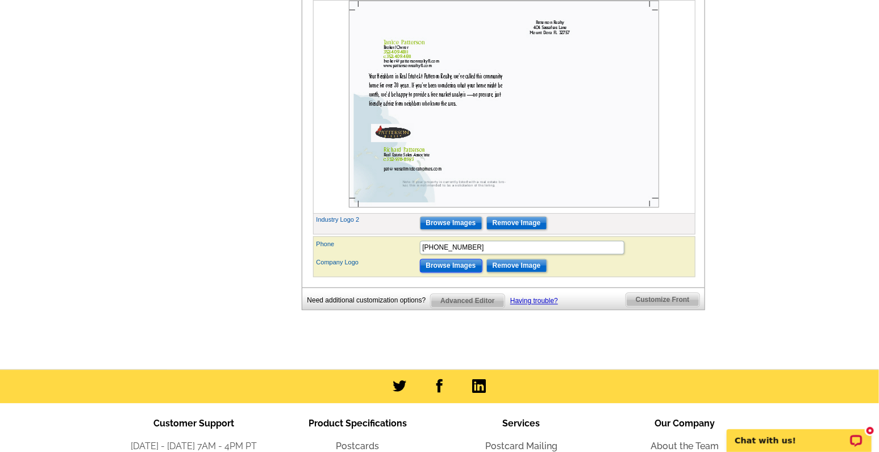
click at [466, 273] on input "Browse Images" at bounding box center [451, 266] width 63 height 14
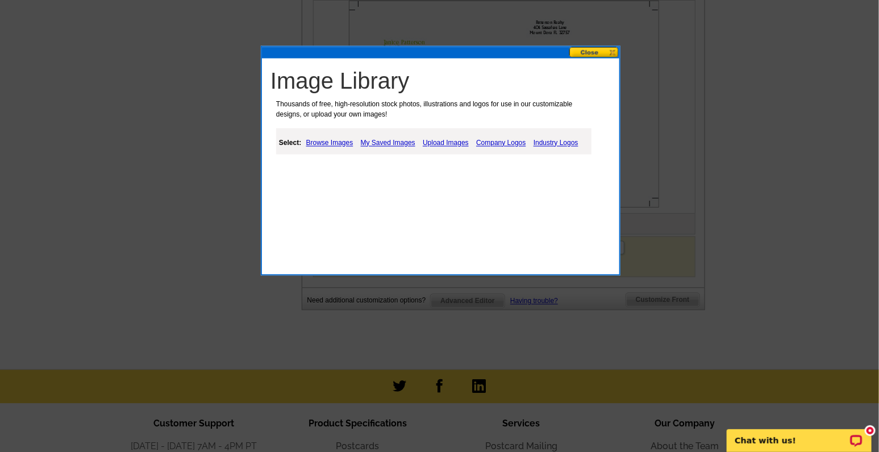
click at [380, 142] on link "My Saved Images" at bounding box center [388, 143] width 60 height 14
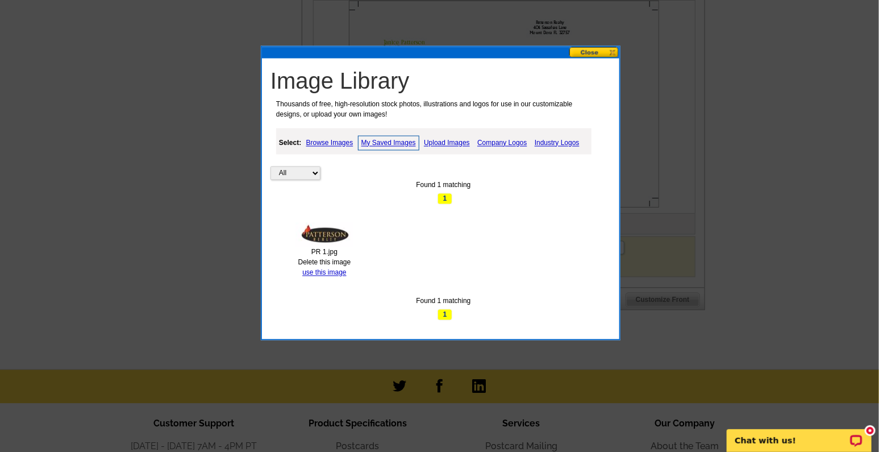
click at [328, 241] on img at bounding box center [324, 235] width 57 height 24
click at [334, 270] on link "use this image" at bounding box center [324, 273] width 44 height 8
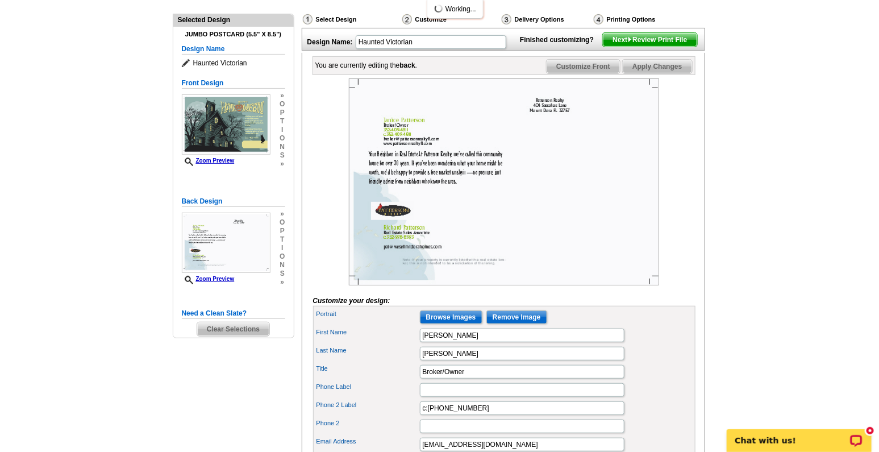
scroll to position [189, 0]
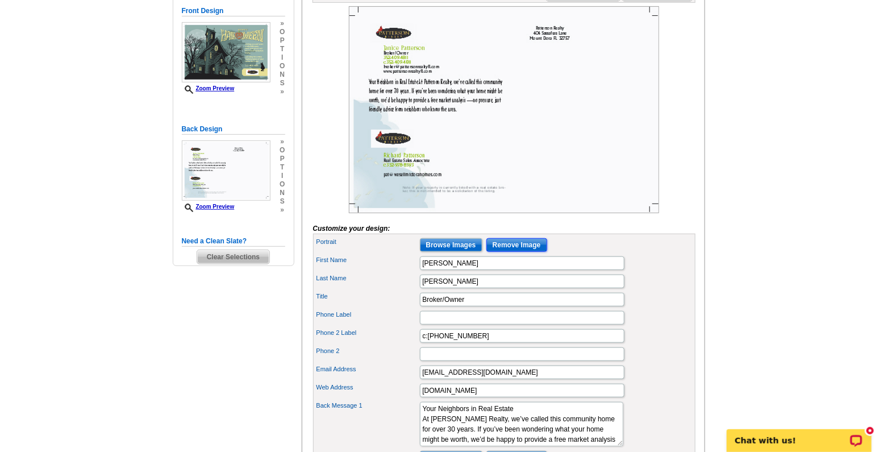
click at [514, 252] on input "Remove Image" at bounding box center [516, 245] width 61 height 14
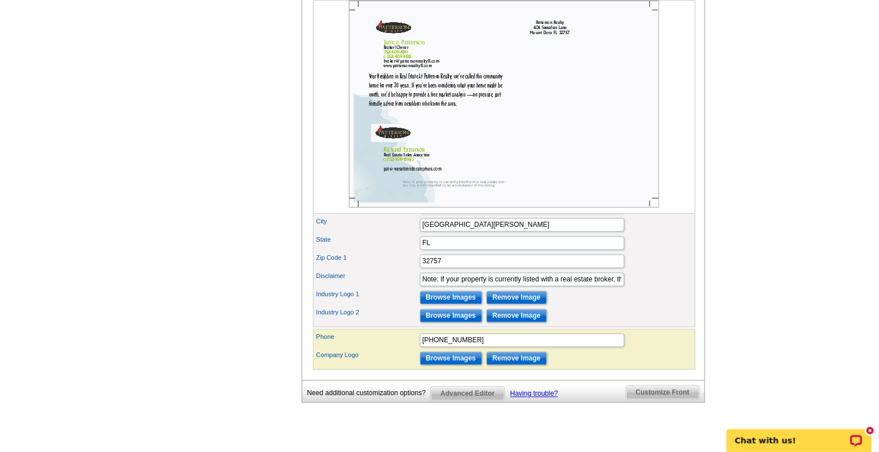
scroll to position [663, 0]
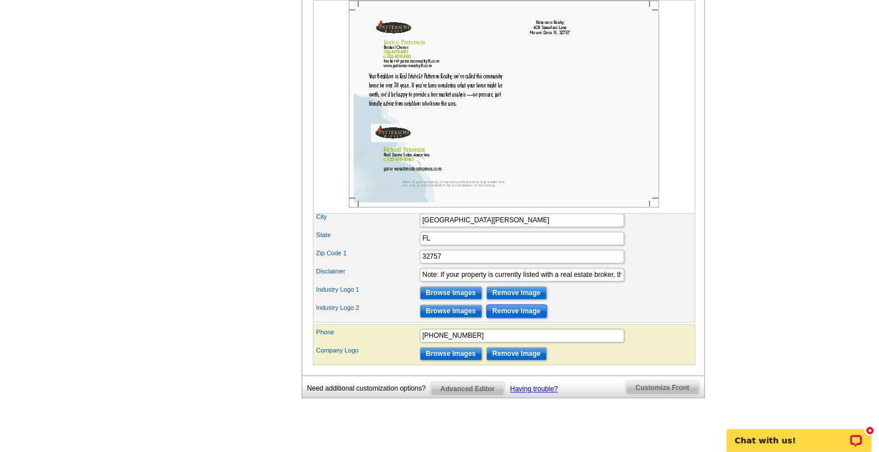
click at [505, 318] on input "Remove Image" at bounding box center [516, 312] width 61 height 14
click at [511, 300] on input "Remove Image" at bounding box center [516, 293] width 61 height 14
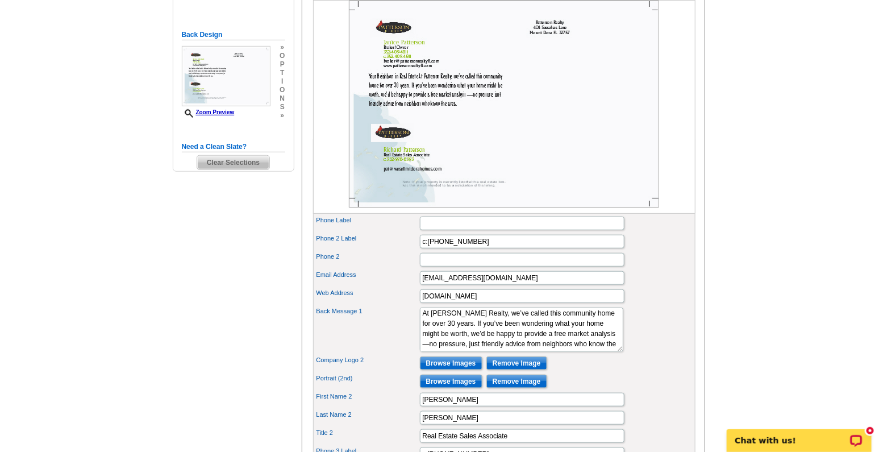
scroll to position [20, 0]
click at [513, 370] on input "Remove Image" at bounding box center [516, 363] width 61 height 14
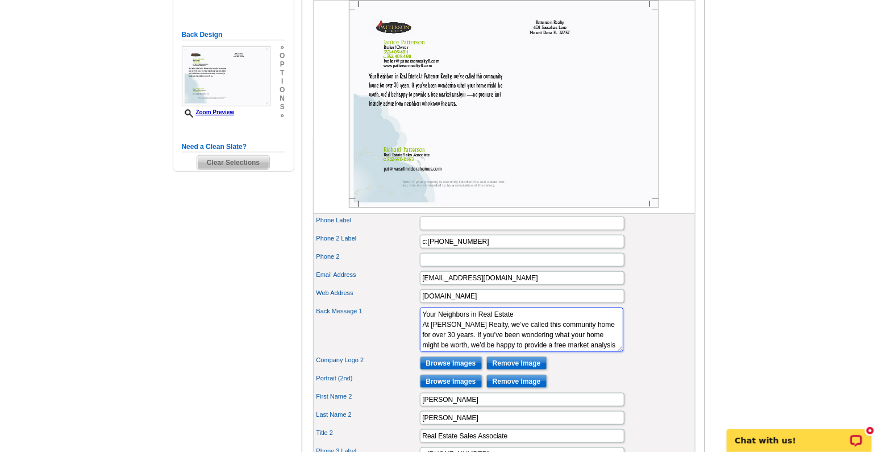
click at [422, 332] on textarea "Your Neighbors in Real Estate At Patterson Realty, we’ve called this community …" at bounding box center [521, 329] width 203 height 44
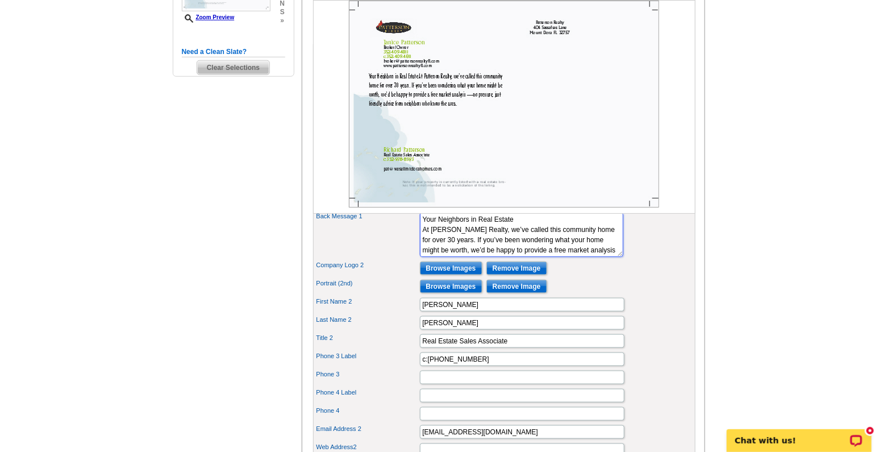
scroll to position [41, 0]
drag, startPoint x: 423, startPoint y: 237, endPoint x: 608, endPoint y: 269, distance: 187.4
click at [608, 259] on div "Back Message 1 Your Neighbors in Real Estate At Patterson Realty, we’ve called …" at bounding box center [504, 234] width 378 height 49
paste textarea "Your Neighbors in Real Estate At Patterson Realty, we’ve called this community …"
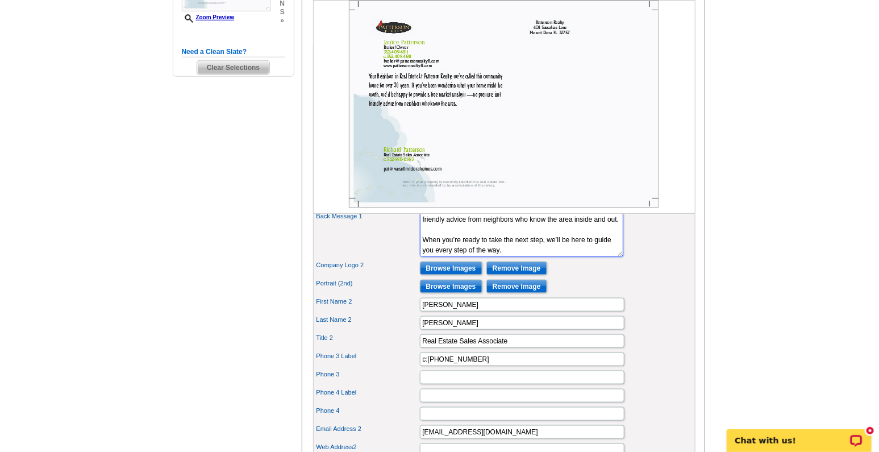
type textarea "Your Neighbors in Real Estate At Patterson Realty, we’ve called this community …"
click at [653, 295] on div "Portrait (2nd) Browse Images Remove Image" at bounding box center [504, 286] width 378 height 18
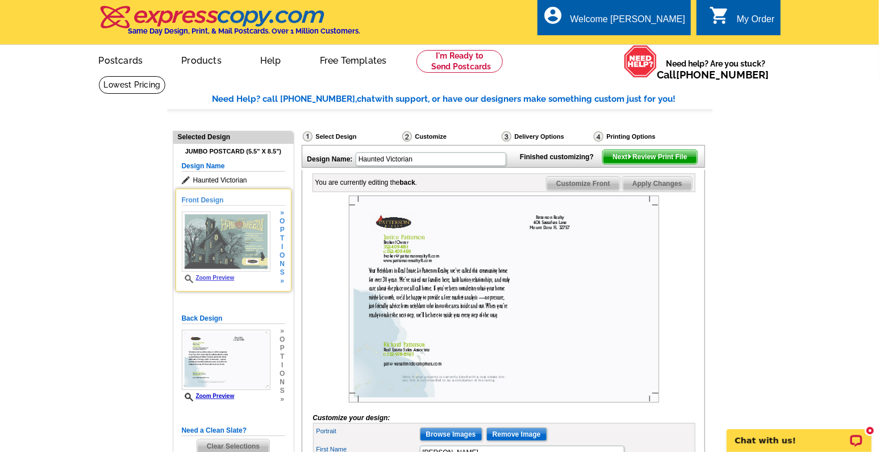
scroll to position [47, 0]
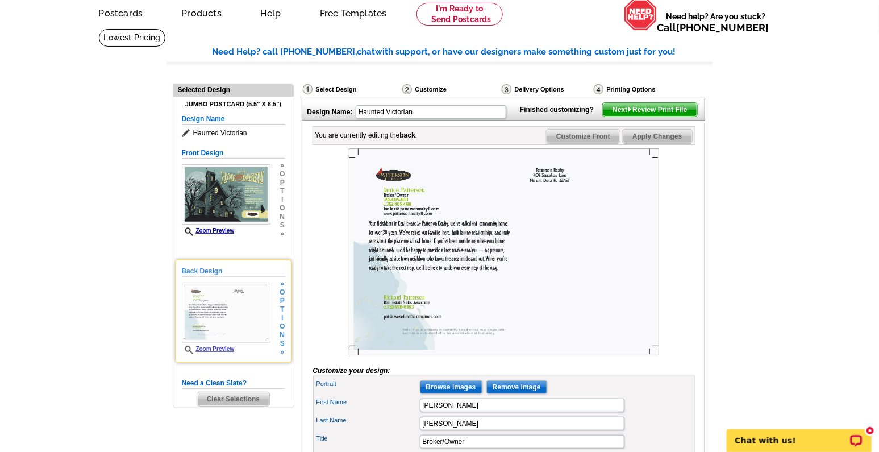
click at [225, 346] on link "Zoom Preview" at bounding box center [208, 348] width 53 height 6
click at [188, 348] on icon at bounding box center [190, 349] width 11 height 9
click at [202, 348] on link "Zoom Preview" at bounding box center [208, 348] width 53 height 6
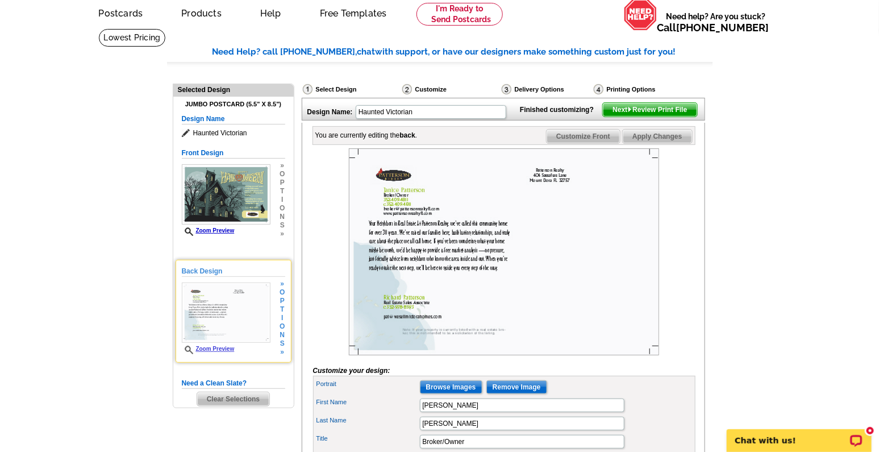
click at [228, 349] on link "Zoom Preview" at bounding box center [208, 348] width 53 height 6
drag, startPoint x: 228, startPoint y: 349, endPoint x: 222, endPoint y: 348, distance: 6.9
click at [222, 348] on link "Zoom Preview" at bounding box center [208, 348] width 53 height 6
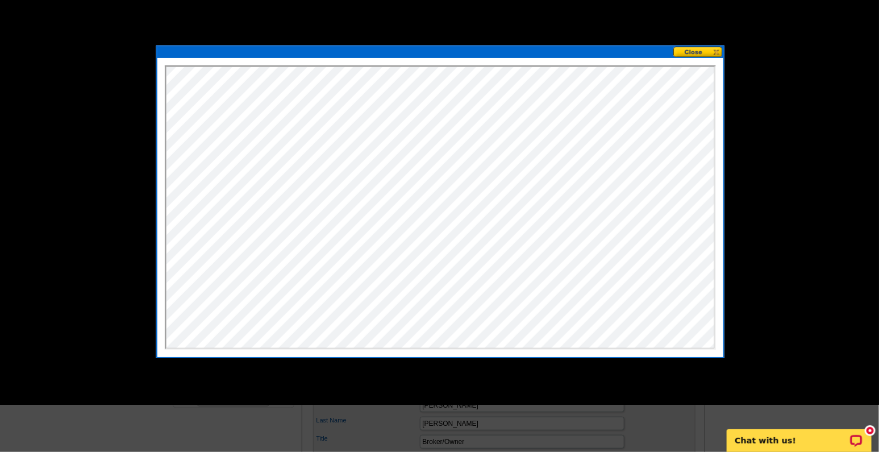
scroll to position [0, 0]
click at [701, 53] on button at bounding box center [698, 52] width 50 height 11
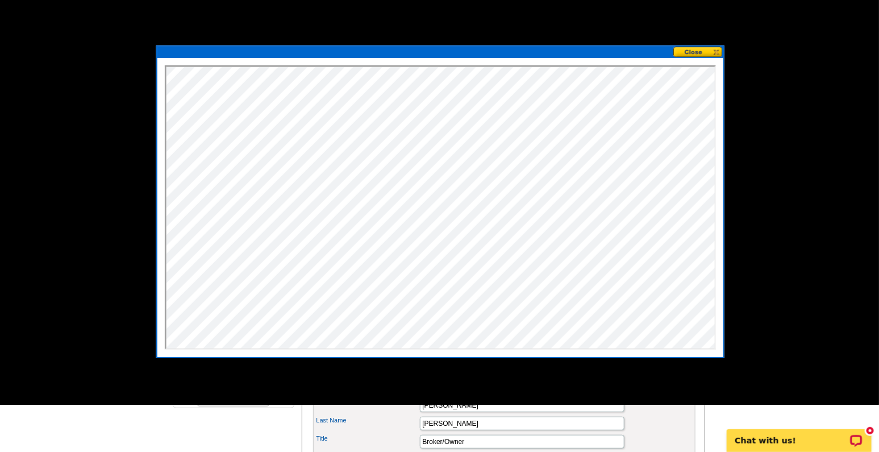
click at [686, 51] on button at bounding box center [698, 52] width 50 height 11
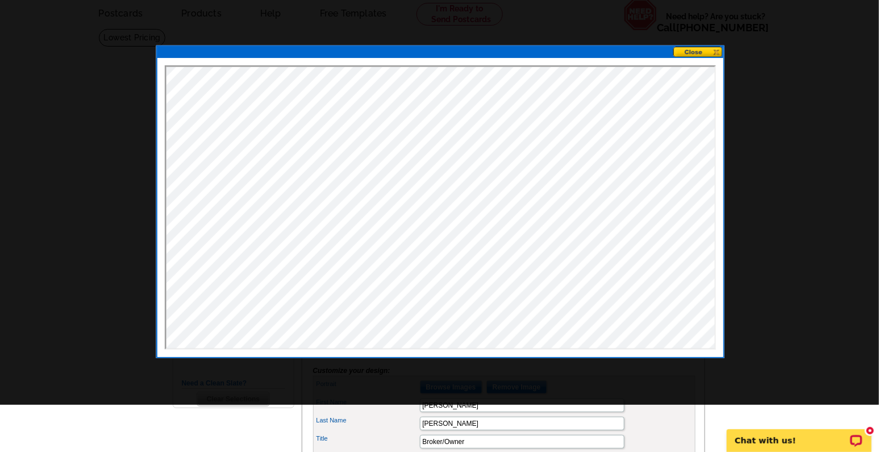
click at [686, 51] on button at bounding box center [698, 52] width 50 height 11
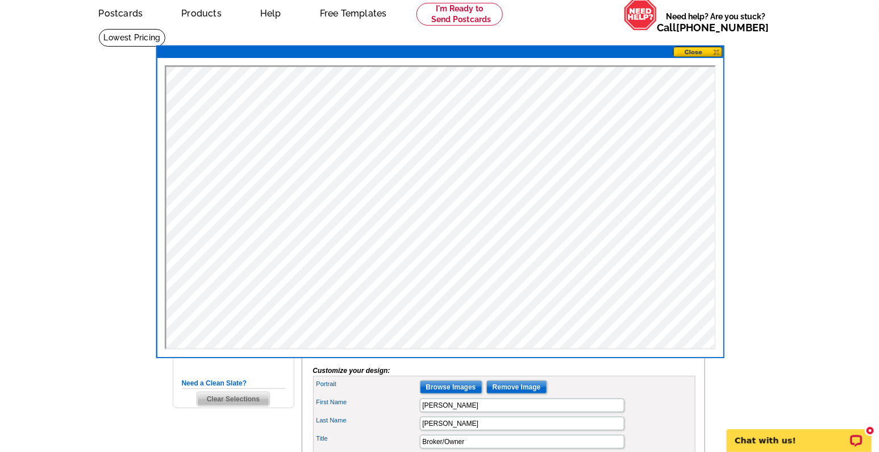
click at [685, 53] on button at bounding box center [698, 52] width 50 height 11
click at [682, 48] on button at bounding box center [698, 52] width 50 height 11
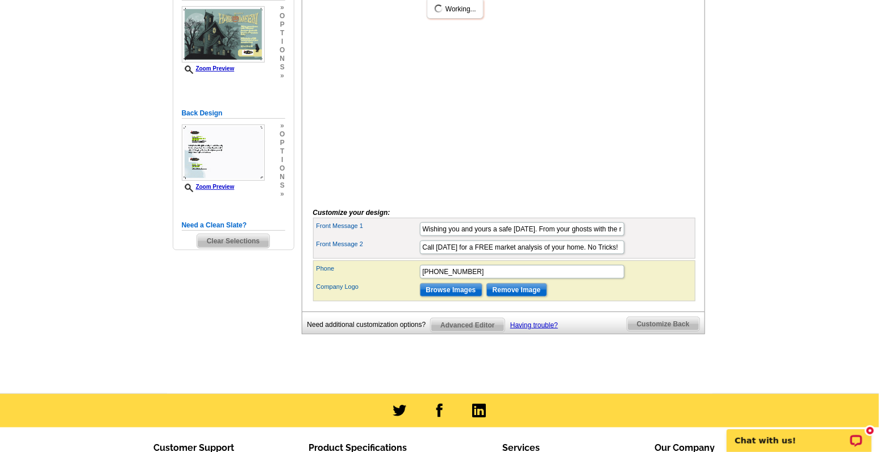
scroll to position [236, 0]
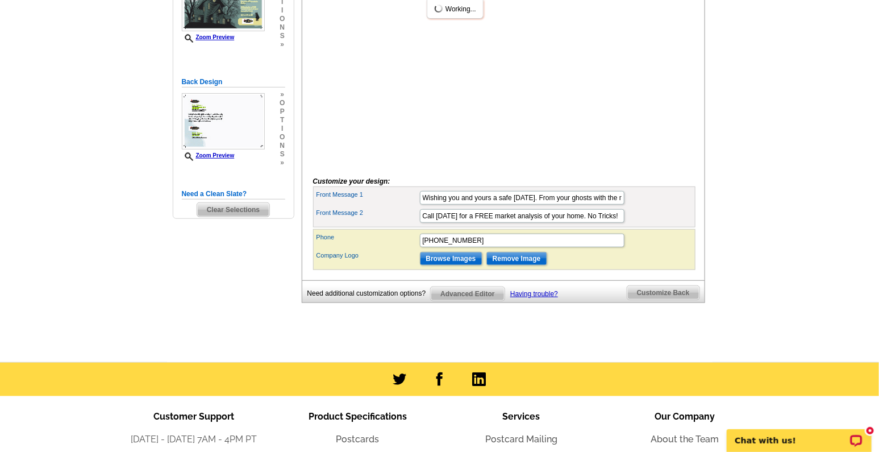
click at [650, 299] on span "Customize Back" at bounding box center [663, 293] width 72 height 14
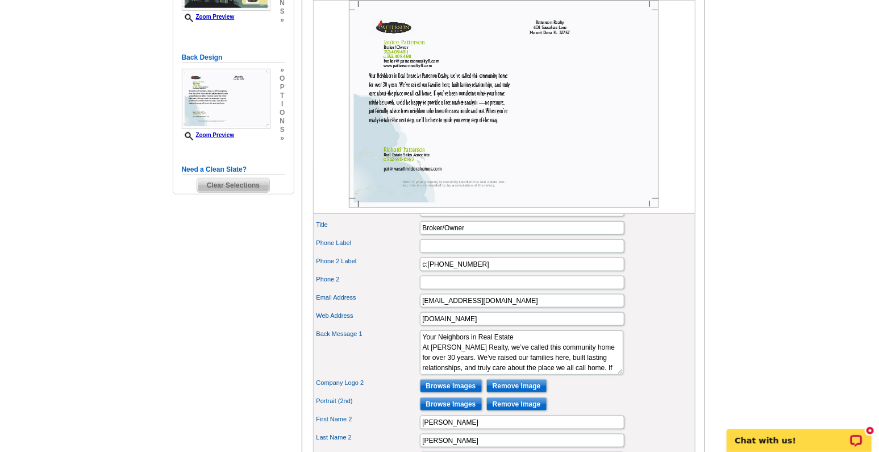
scroll to position [284, 0]
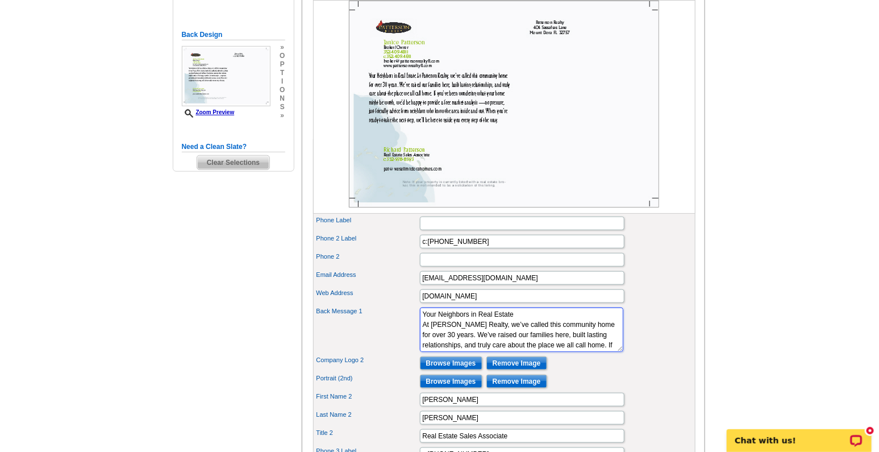
click at [516, 332] on textarea "Your Neighbors in Real Estate At [PERSON_NAME] Realty, we’ve called this commun…" at bounding box center [521, 329] width 203 height 44
type textarea "Your Neighbors in Real Estate. At [PERSON_NAME][GEOGRAPHIC_DATA], we’ve called …"
click at [648, 347] on div "Back Message 1 Your Neighbors in Real Estate At [PERSON_NAME] Realty, we’ve cal…" at bounding box center [504, 329] width 378 height 49
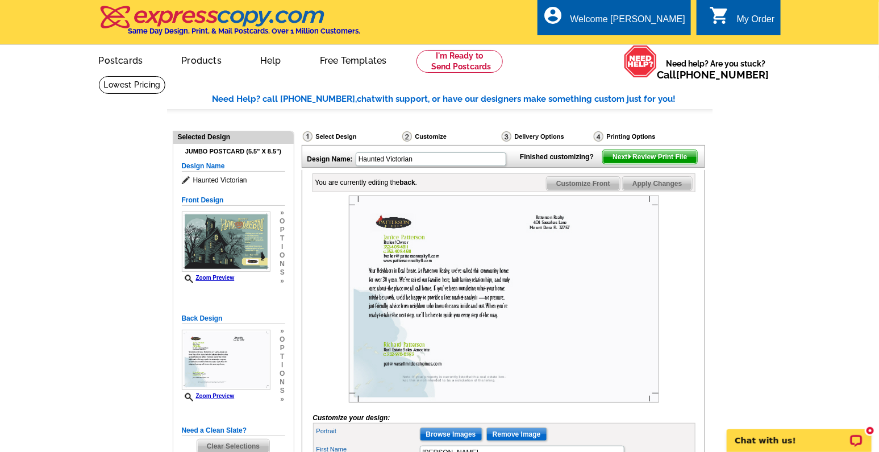
click at [642, 164] on span "Next Review Print File" at bounding box center [650, 157] width 94 height 14
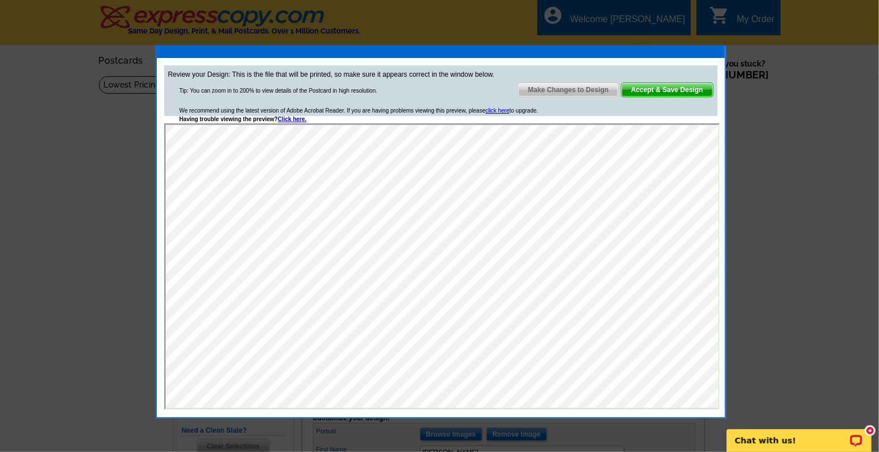
click at [676, 85] on span "Accept & Save Design" at bounding box center [667, 90] width 91 height 14
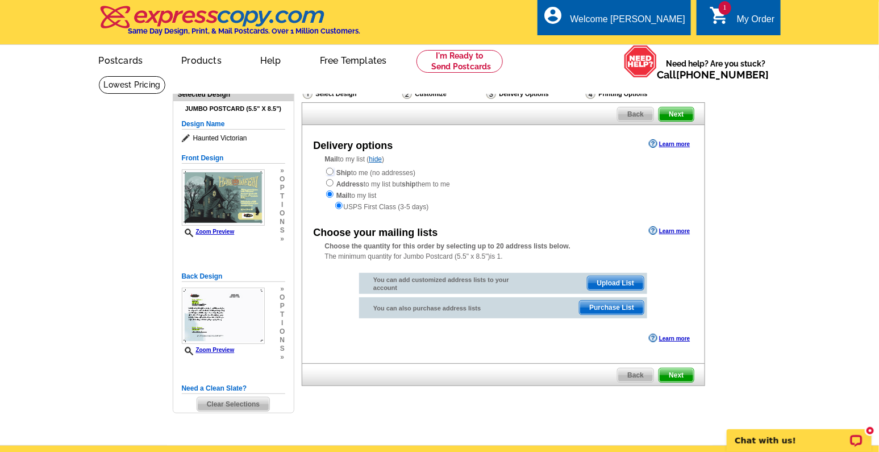
click at [330, 172] on input "radio" at bounding box center [329, 171] width 7 height 7
radio input "true"
click at [678, 375] on span "Next" at bounding box center [676, 375] width 34 height 14
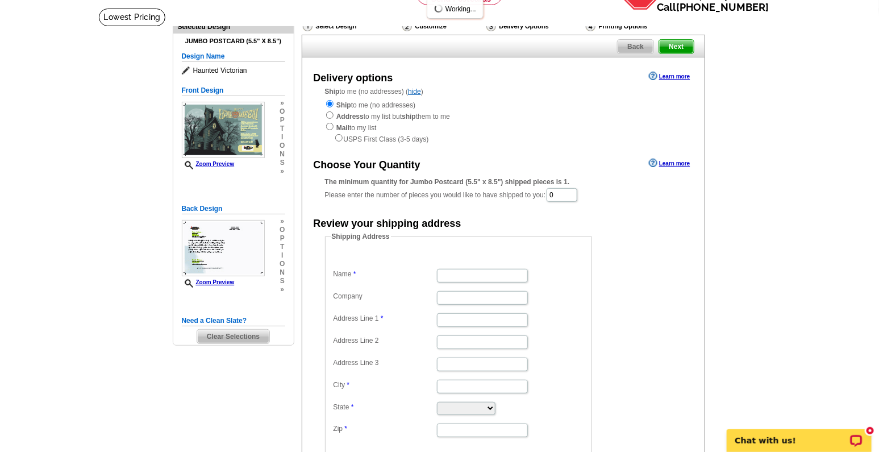
scroll to position [94, 0]
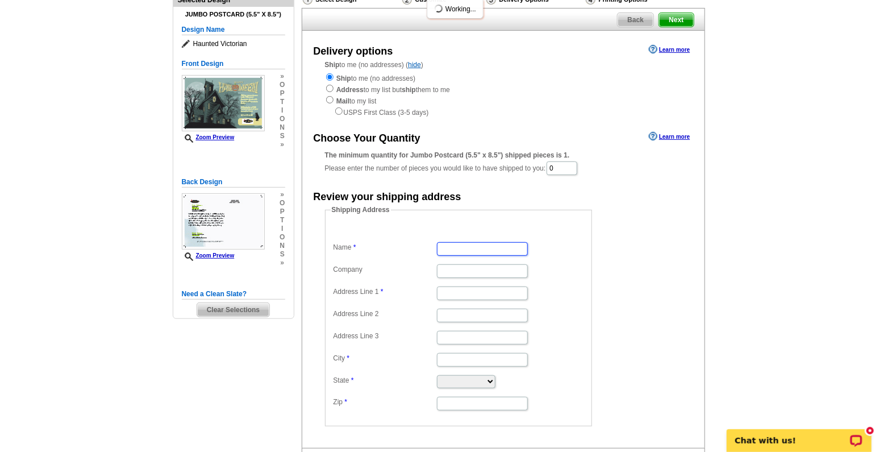
click at [451, 252] on input "Name" at bounding box center [482, 249] width 91 height 14
type input "[PERSON_NAME] Realty"
type input "[STREET_ADDRESS]"
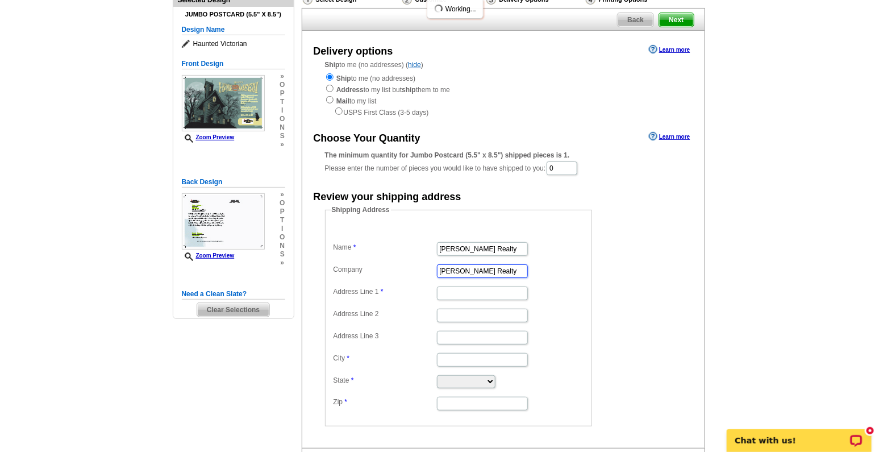
type input "[GEOGRAPHIC_DATA][PERSON_NAME]"
type input "32757"
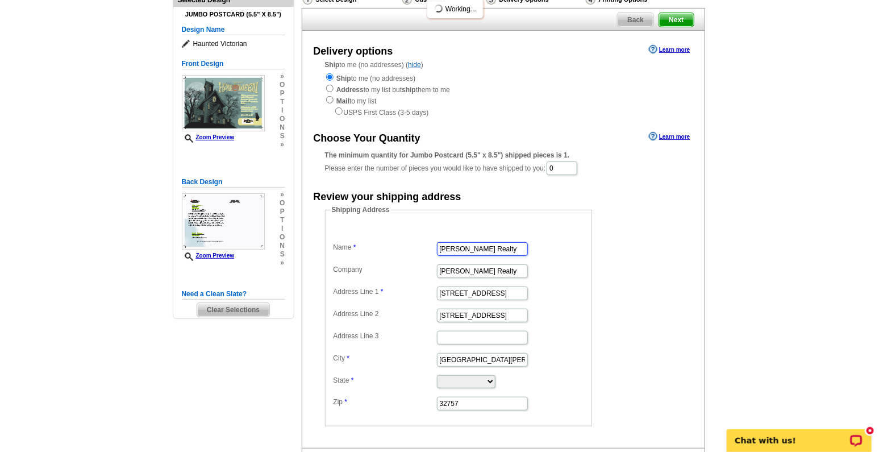
scroll to position [0, 0]
click at [399, 243] on label "Name" at bounding box center [385, 247] width 102 height 10
click at [437, 243] on input "[PERSON_NAME] Realty" at bounding box center [482, 249] width 91 height 14
drag, startPoint x: 495, startPoint y: 318, endPoint x: 411, endPoint y: 318, distance: 84.1
click at [411, 318] on dl "Name Patterson Realty Company Patterson Realty Address Line 1 404 Sassafras Lan…" at bounding box center [459, 317] width 256 height 187
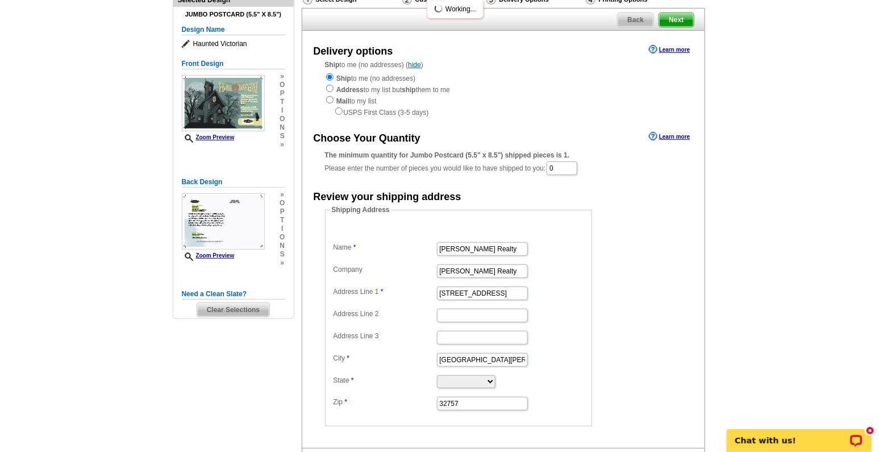
click at [395, 273] on label "Company" at bounding box center [385, 269] width 102 height 10
click at [437, 273] on input "Patterson Realty" at bounding box center [482, 271] width 91 height 14
drag, startPoint x: 569, startPoint y: 169, endPoint x: 489, endPoint y: 186, distance: 82.5
click at [489, 186] on div "Choose Your Quantity Learn more The minimum quantity for Jumbo Postcard (5.5" x…" at bounding box center [503, 277] width 402 height 297
type input "500"
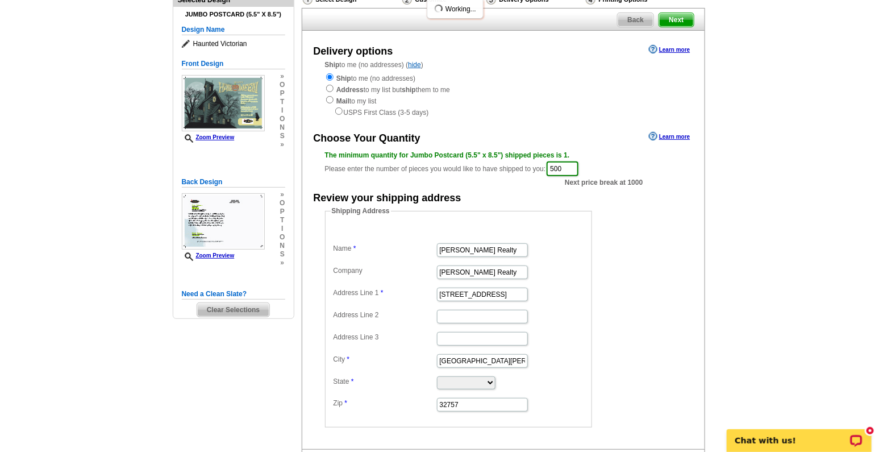
click at [526, 131] on div "Choose Your Quantity Learn more" at bounding box center [503, 137] width 402 height 17
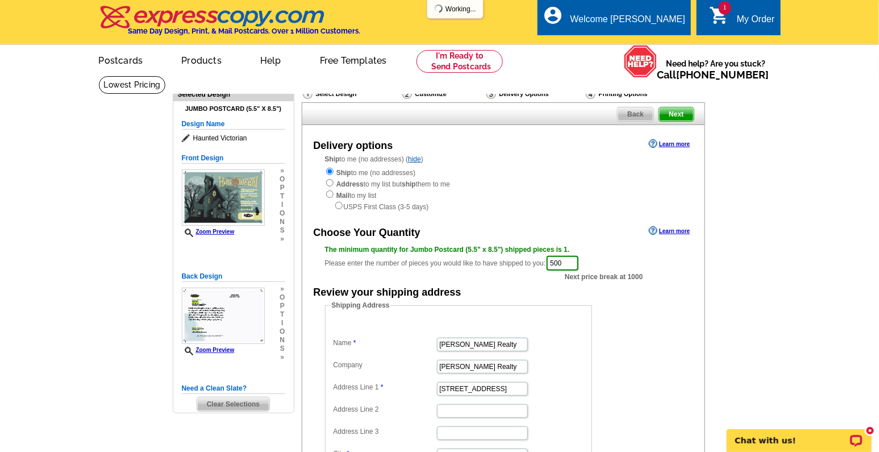
click at [668, 116] on span "Next" at bounding box center [676, 114] width 34 height 14
click at [677, 114] on span "Next" at bounding box center [676, 114] width 34 height 14
click at [566, 180] on div "Ship to me (no addresses) Address to my list but ship them to me Mail to my lis…" at bounding box center [503, 188] width 357 height 45
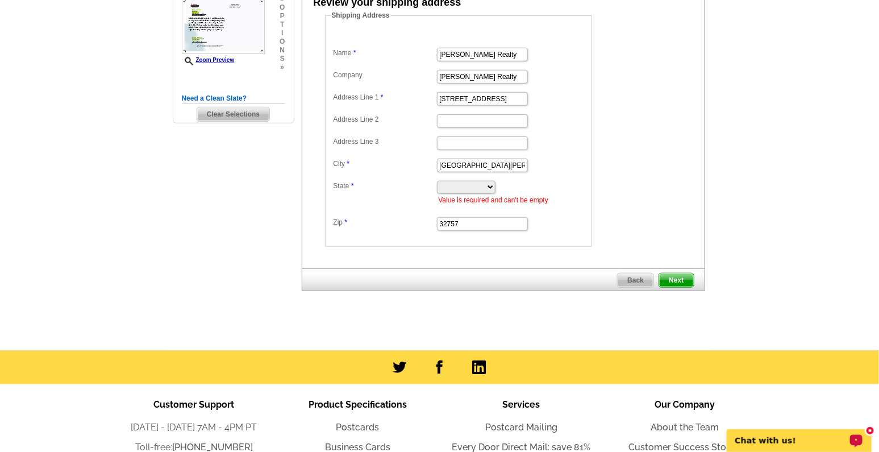
scroll to position [284, 0]
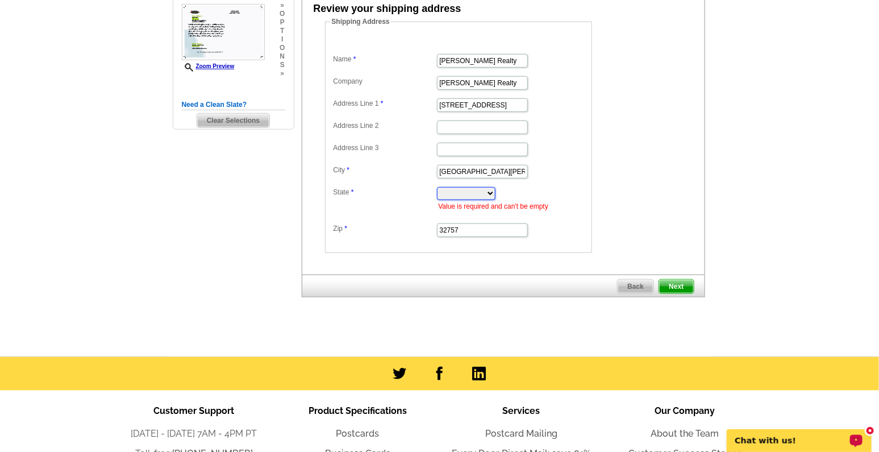
click at [471, 188] on select "Alabama Alaska Arizona Arkansas California Colorado Connecticut District of Col…" at bounding box center [466, 193] width 59 height 13
select select "FL"
click at [437, 187] on select "Alabama Alaska Arizona Arkansas California Colorado Connecticut District of Col…" at bounding box center [466, 193] width 59 height 13
click at [676, 284] on span "Next" at bounding box center [676, 287] width 34 height 14
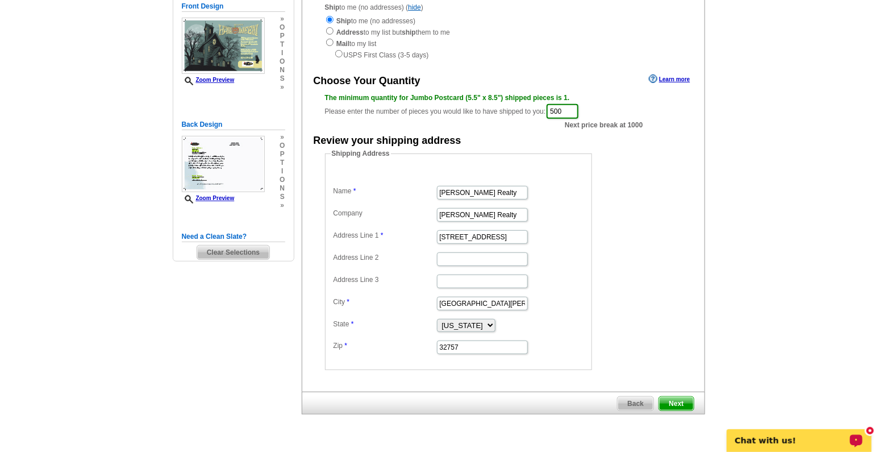
scroll to position [189, 0]
